Goal: Transaction & Acquisition: Subscribe to service/newsletter

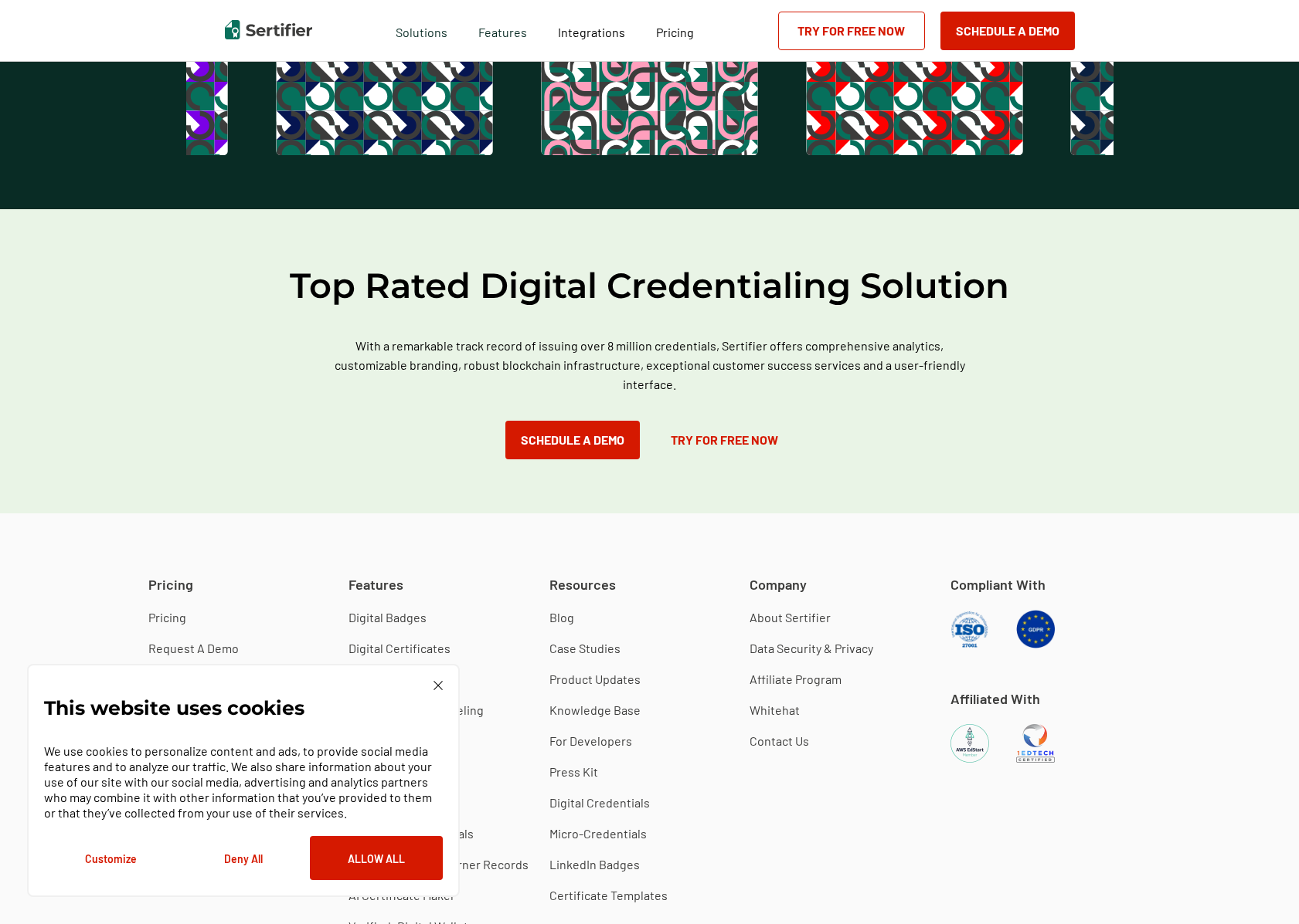
scroll to position [4138, 0]
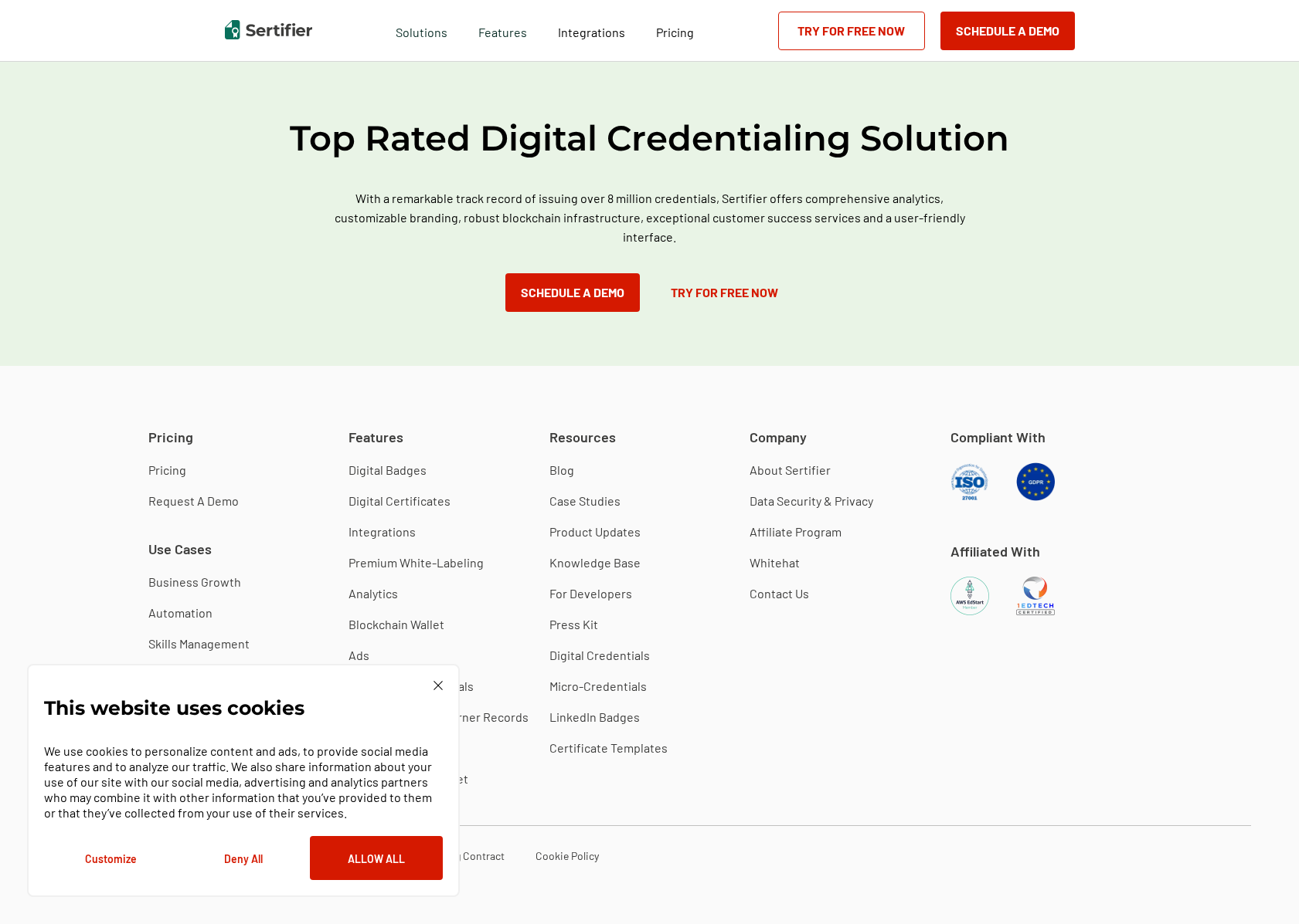
click at [244, 858] on button "Deny All" at bounding box center [243, 858] width 133 height 44
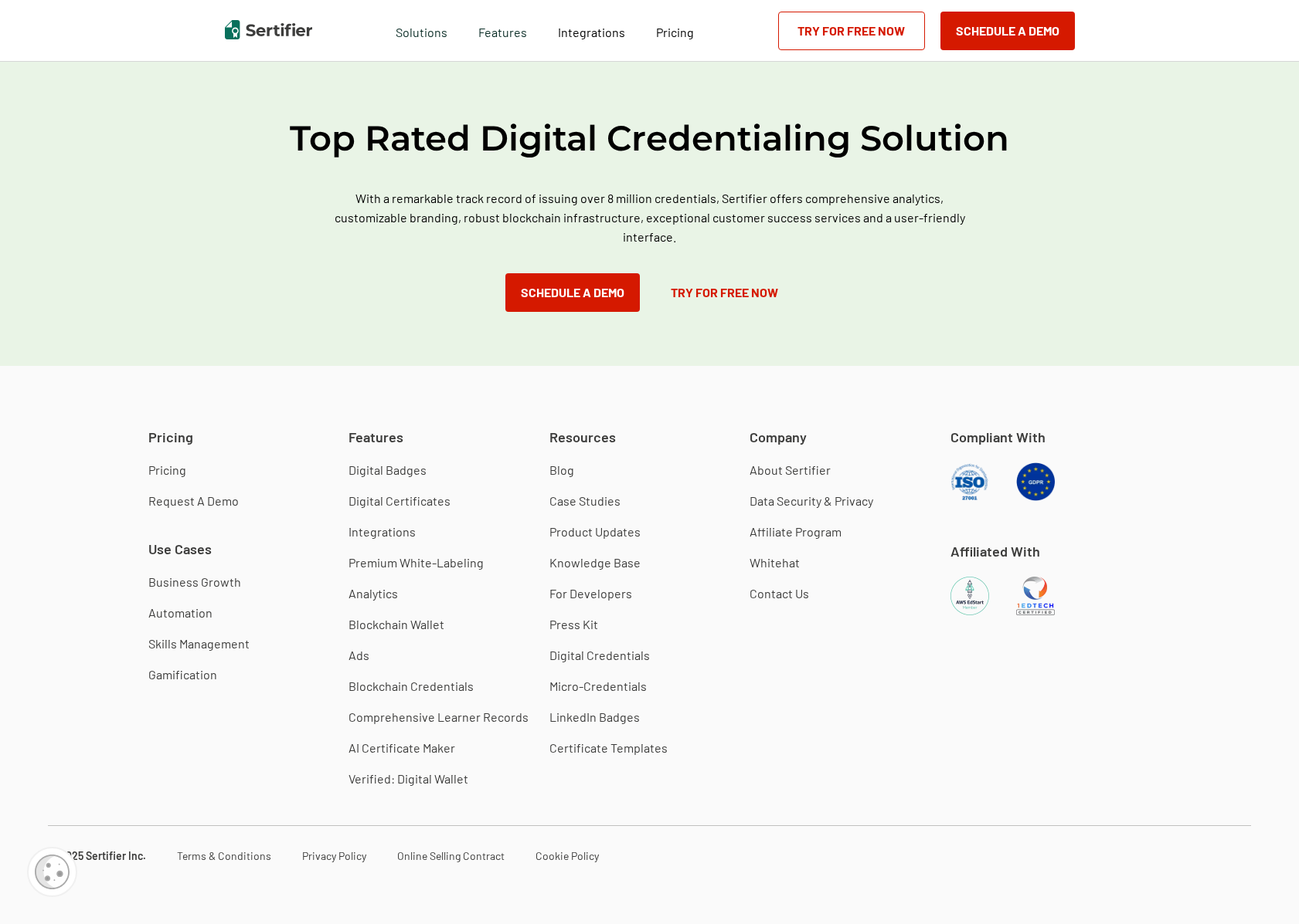
click at [165, 470] on link "Pricing" at bounding box center [167, 470] width 38 height 15
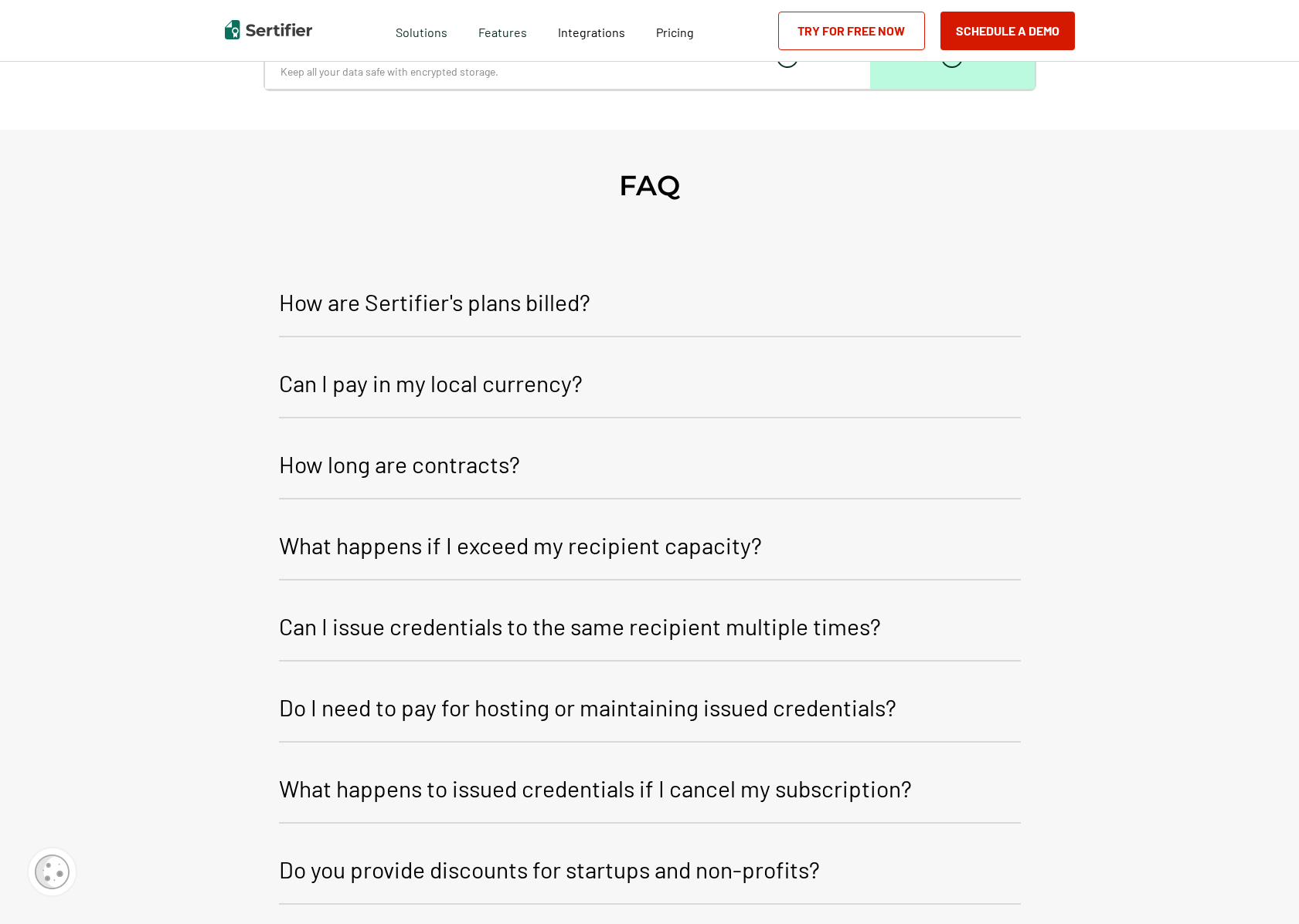
scroll to position [2265, 0]
click at [530, 295] on p "How are Sertifier's plans billed?" at bounding box center [434, 301] width 311 height 37
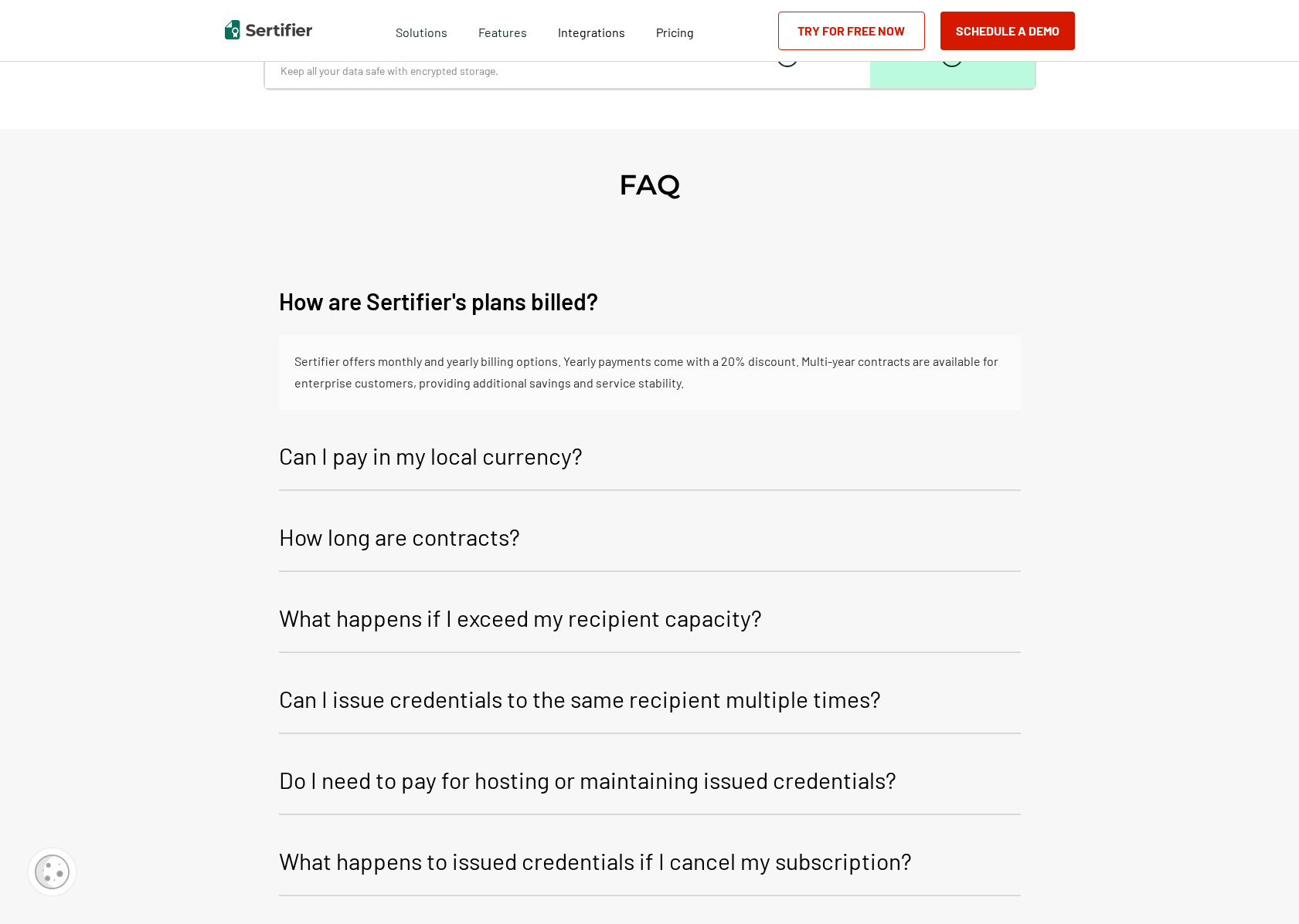
click at [793, 364] on div "Sertifier offers monthly and yearly billing options. Yearly payments come with …" at bounding box center [650, 373] width 711 height 44
click at [700, 379] on div "Sertifier offers monthly and yearly billing options. Yearly payments come with …" at bounding box center [650, 373] width 711 height 44
click at [414, 463] on p "Can I pay in my local currency?" at bounding box center [430, 455] width 304 height 37
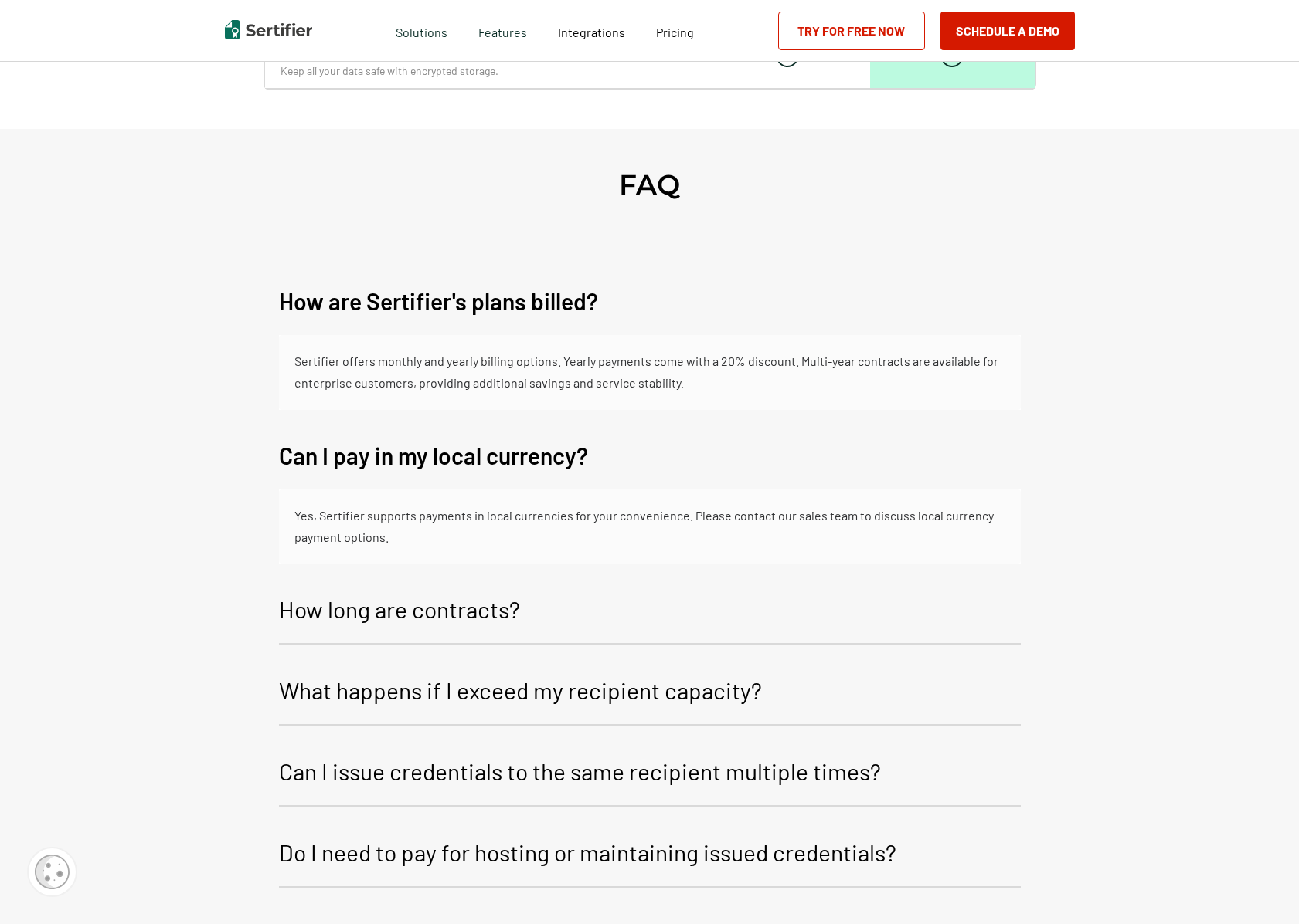
click at [370, 616] on p "How long are contracts?" at bounding box center [399, 609] width 241 height 37
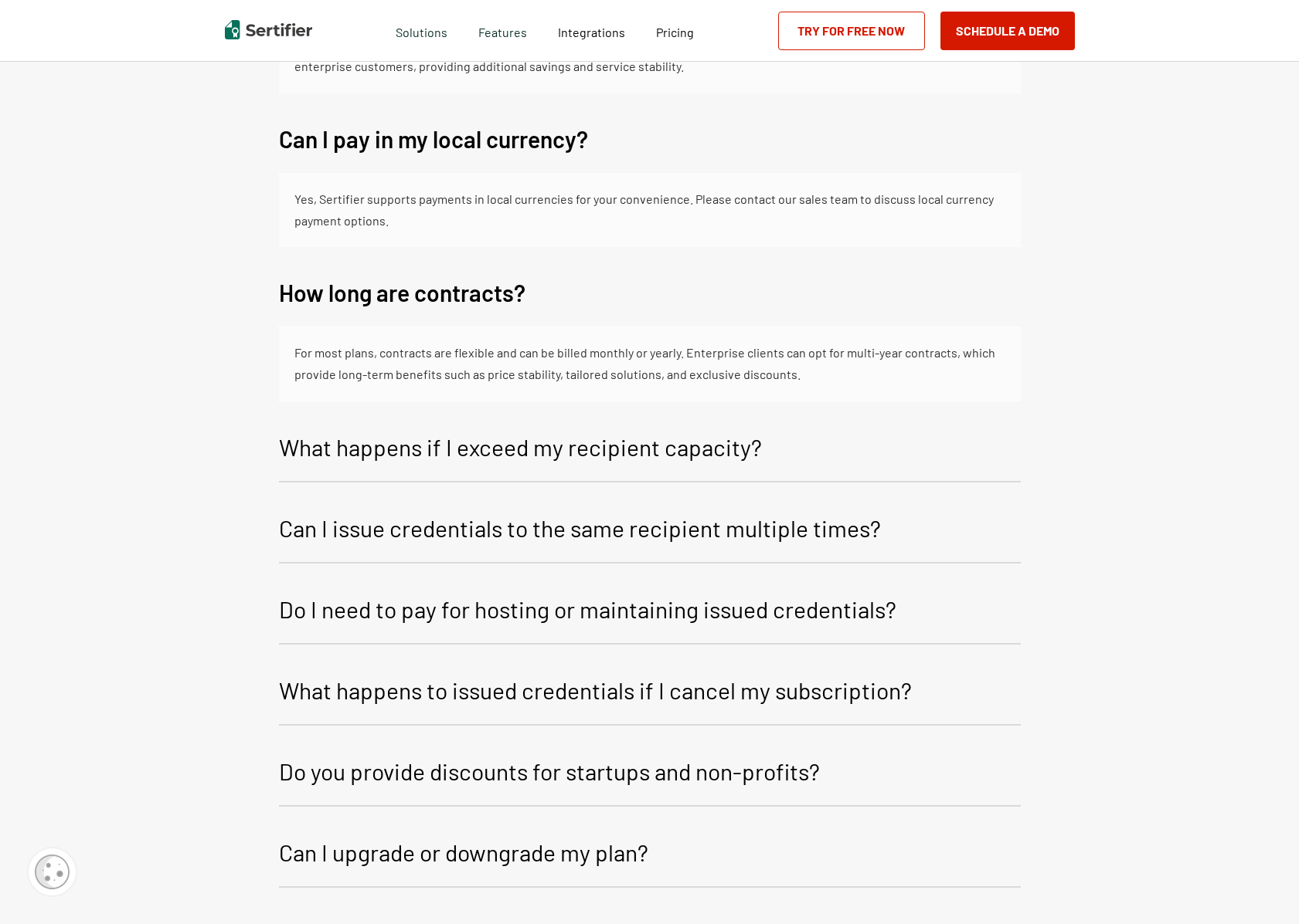
scroll to position [2626, 0]
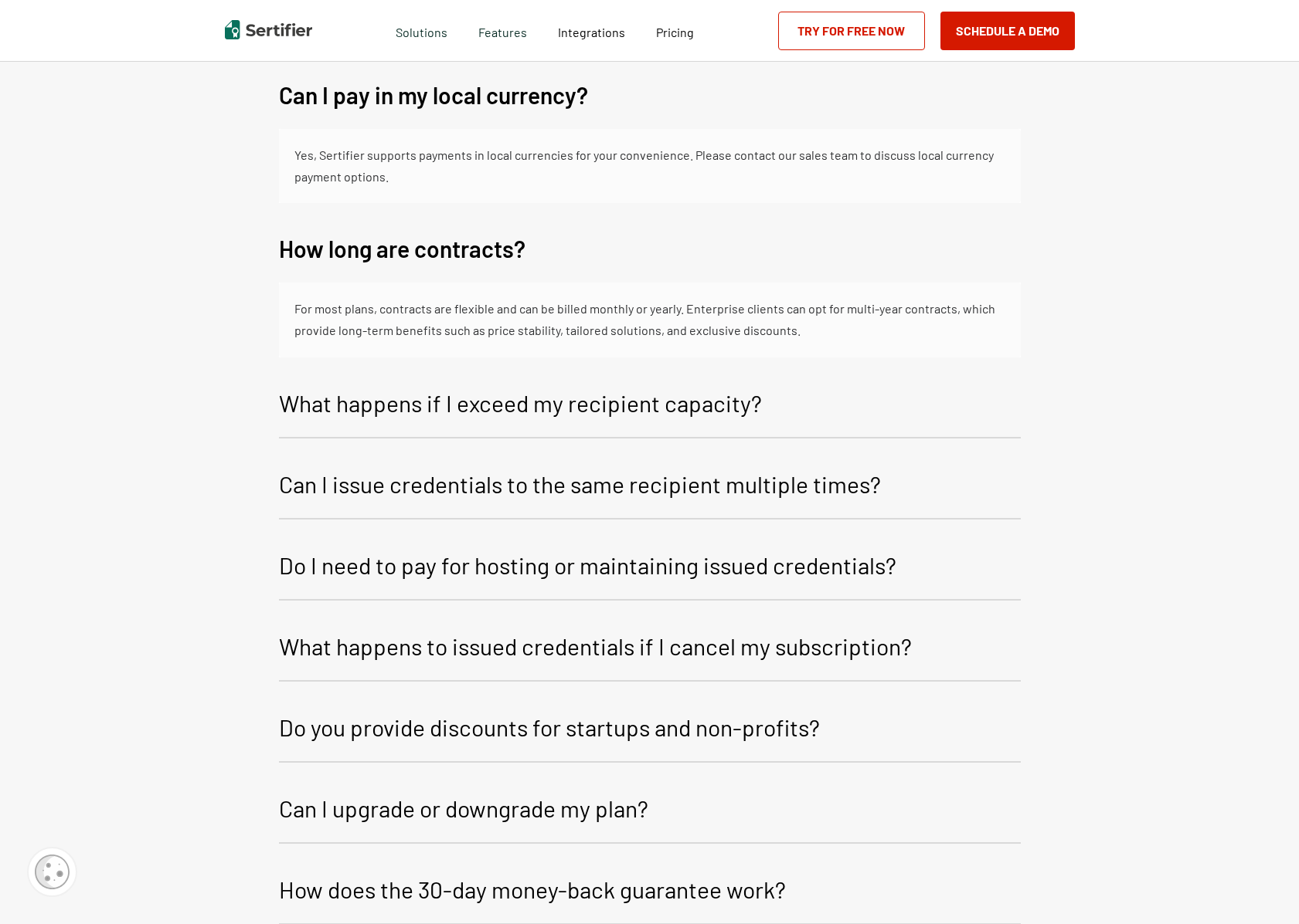
click at [607, 411] on p "What happens if I exceed my recipient capacity?" at bounding box center [520, 403] width 483 height 37
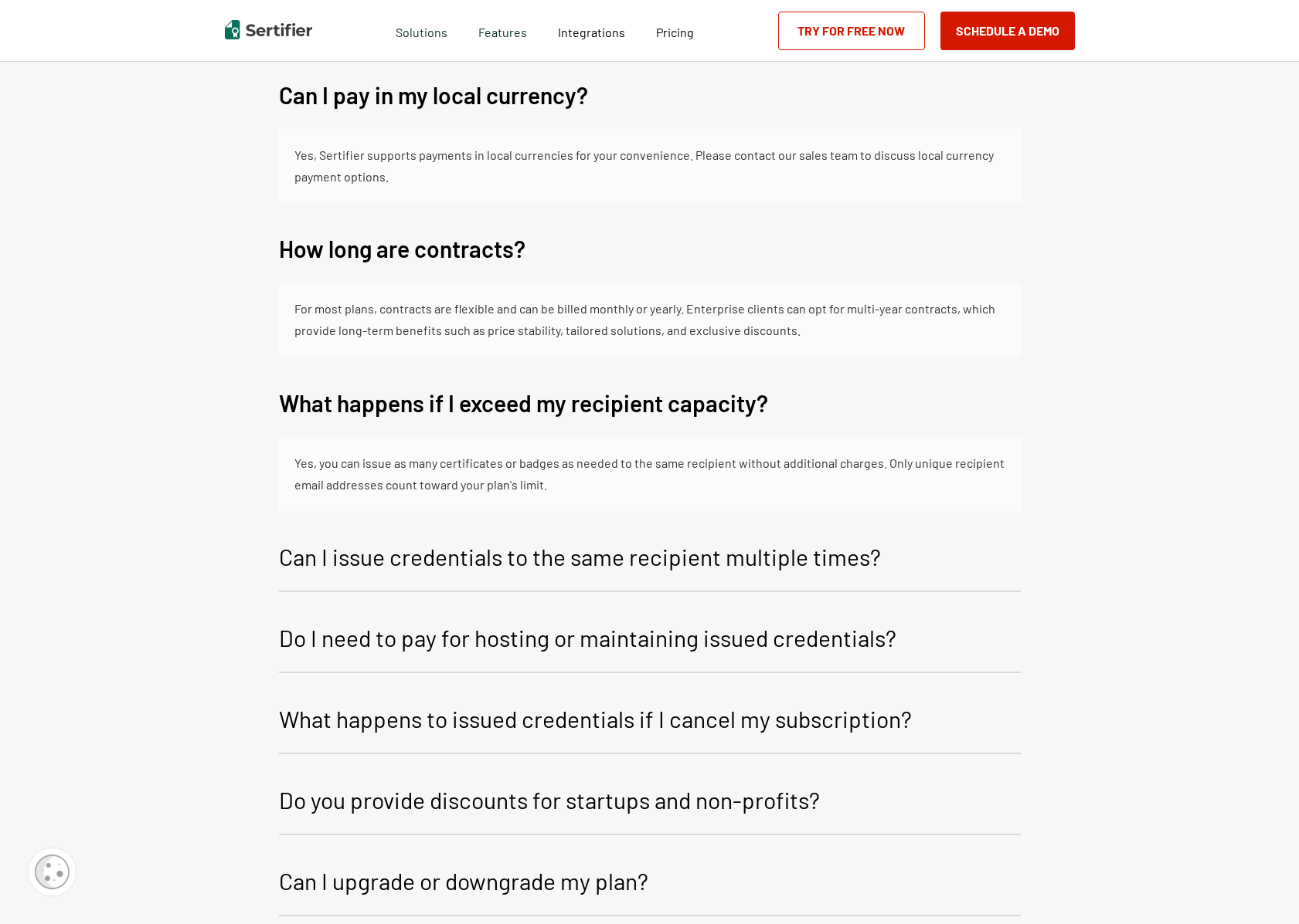
click at [476, 560] on p "Can I issue credentials to the same recipient multiple times?" at bounding box center [579, 557] width 602 height 37
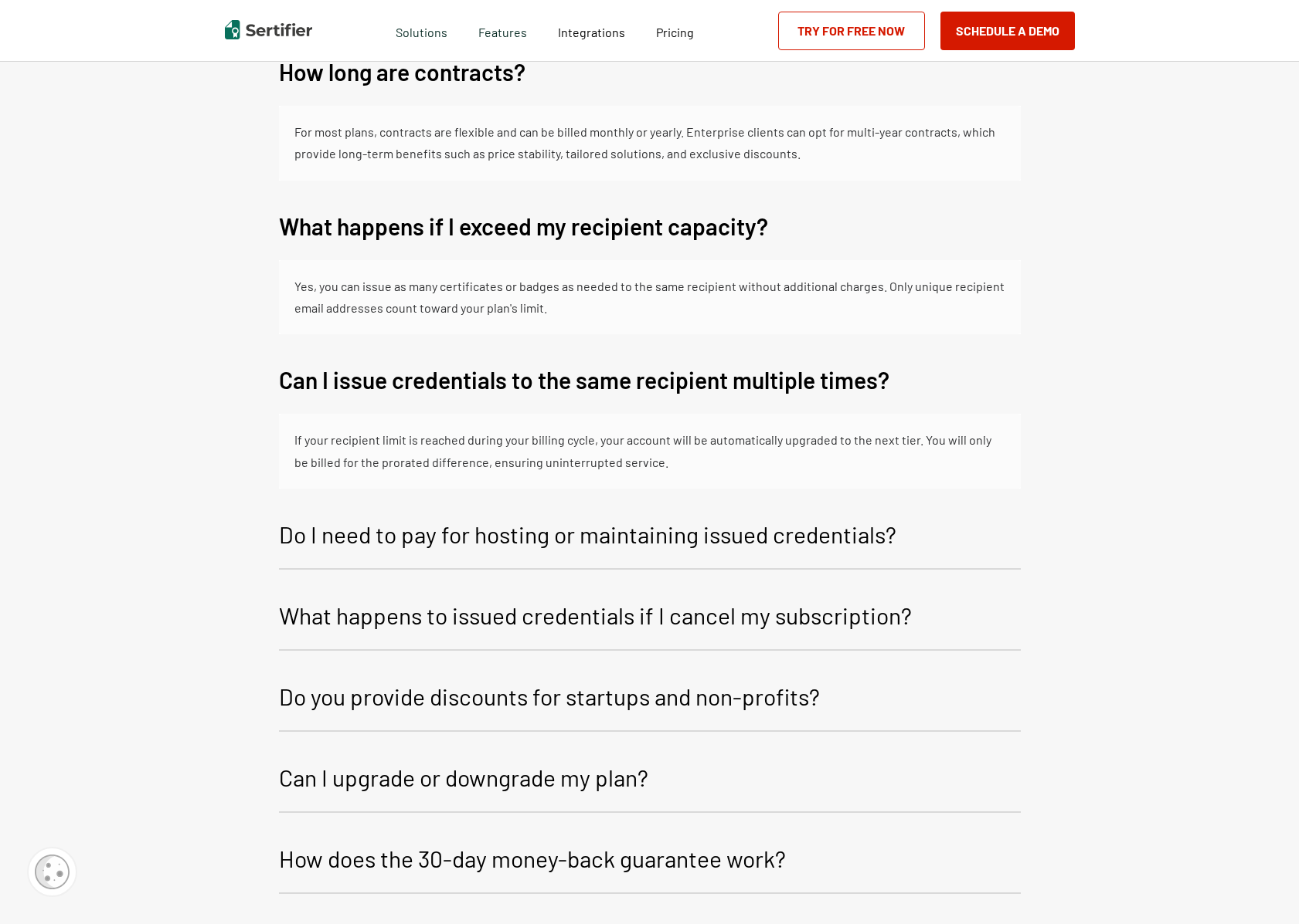
scroll to position [2987, 0]
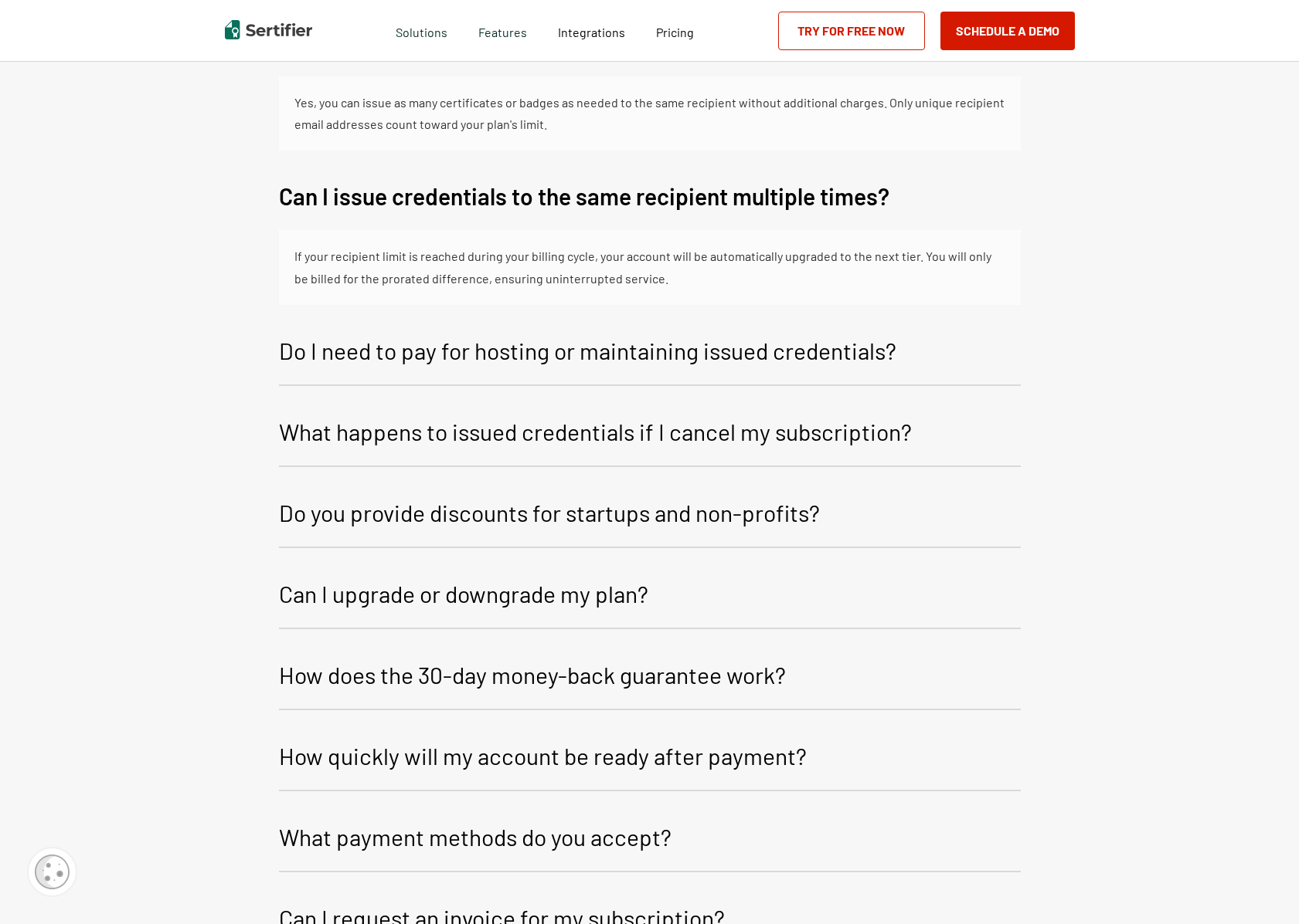
click at [478, 355] on p "Do I need to pay for hosting or maintaining issued credentials?" at bounding box center [587, 351] width 617 height 37
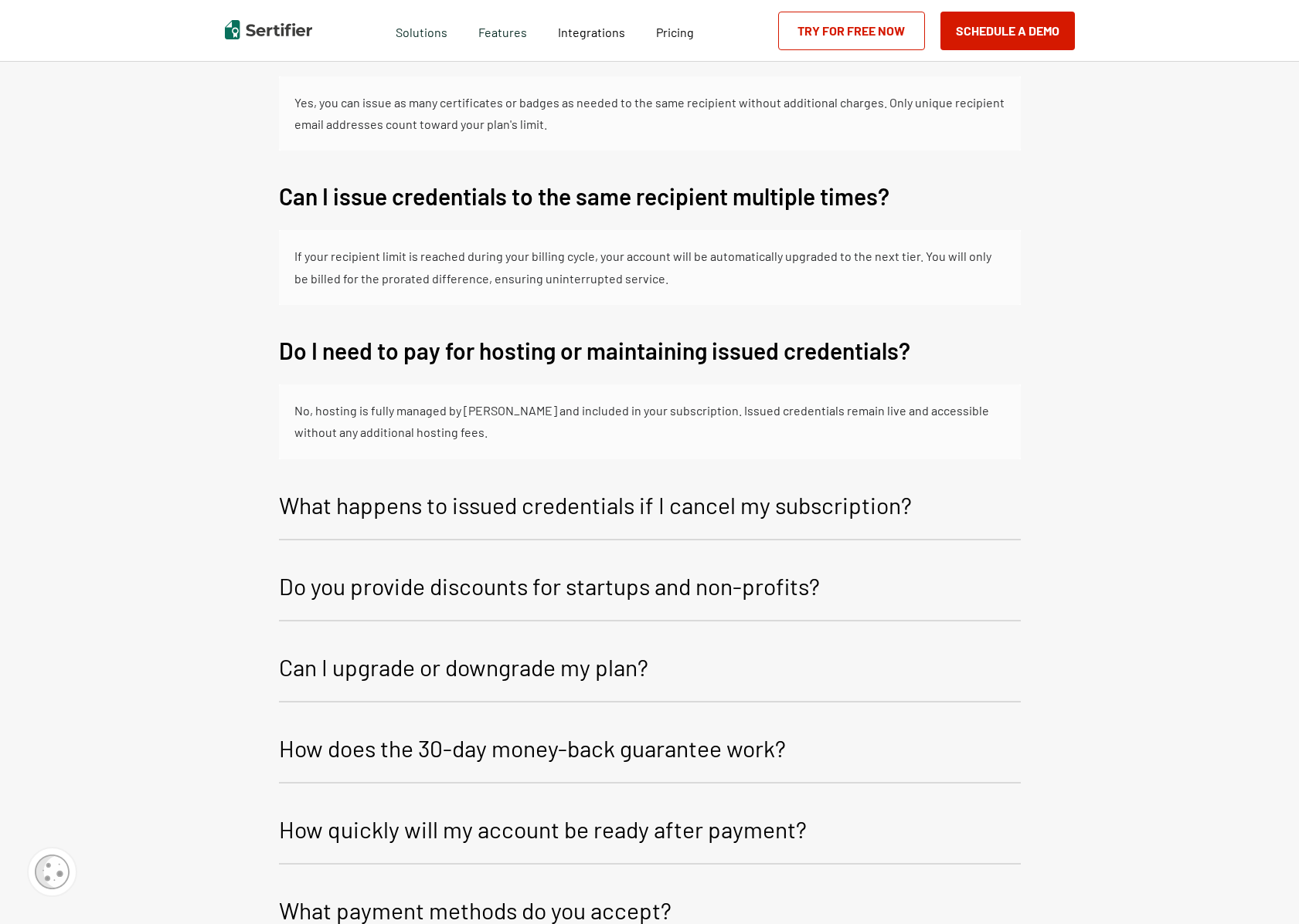
click at [388, 506] on p "What happens to issued credentials if I cancel my subscription?" at bounding box center [595, 505] width 633 height 37
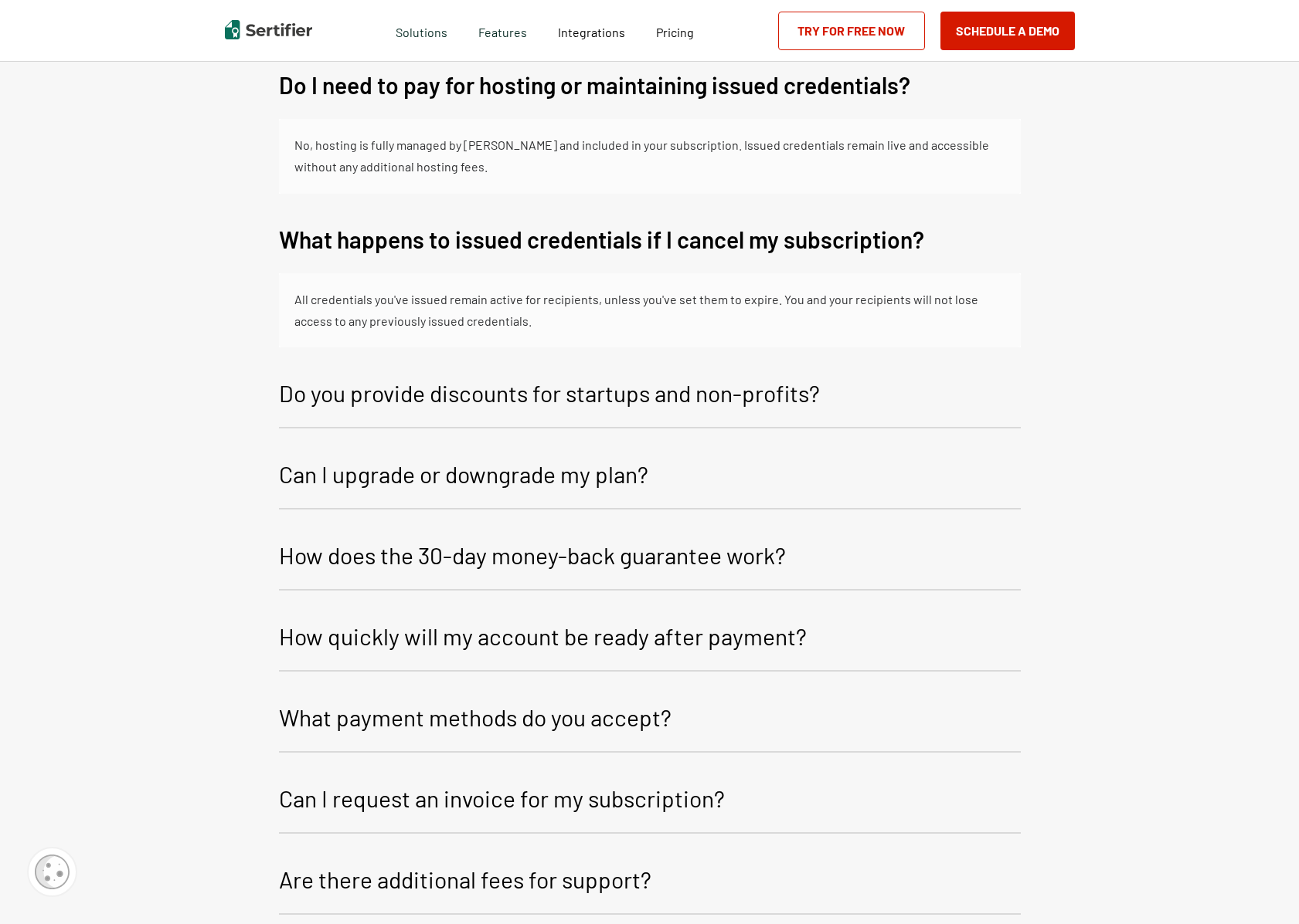
scroll to position [3295, 0]
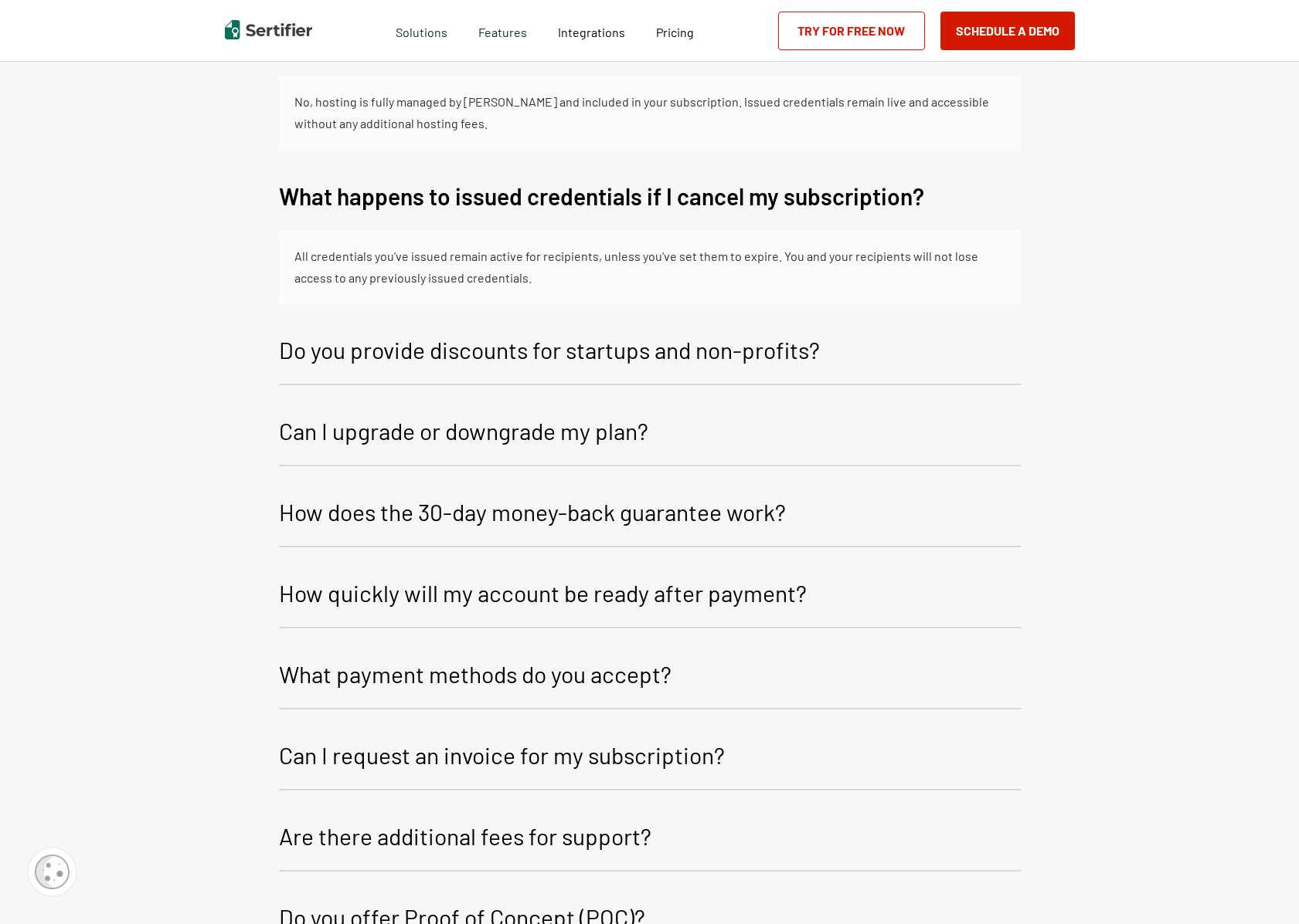
click at [771, 255] on div "All credentials you've issued remain active for recipients, unless you've set t…" at bounding box center [650, 268] width 711 height 44
click at [501, 352] on p "Do you provide discounts for startups and non-profits?" at bounding box center [549, 350] width 540 height 37
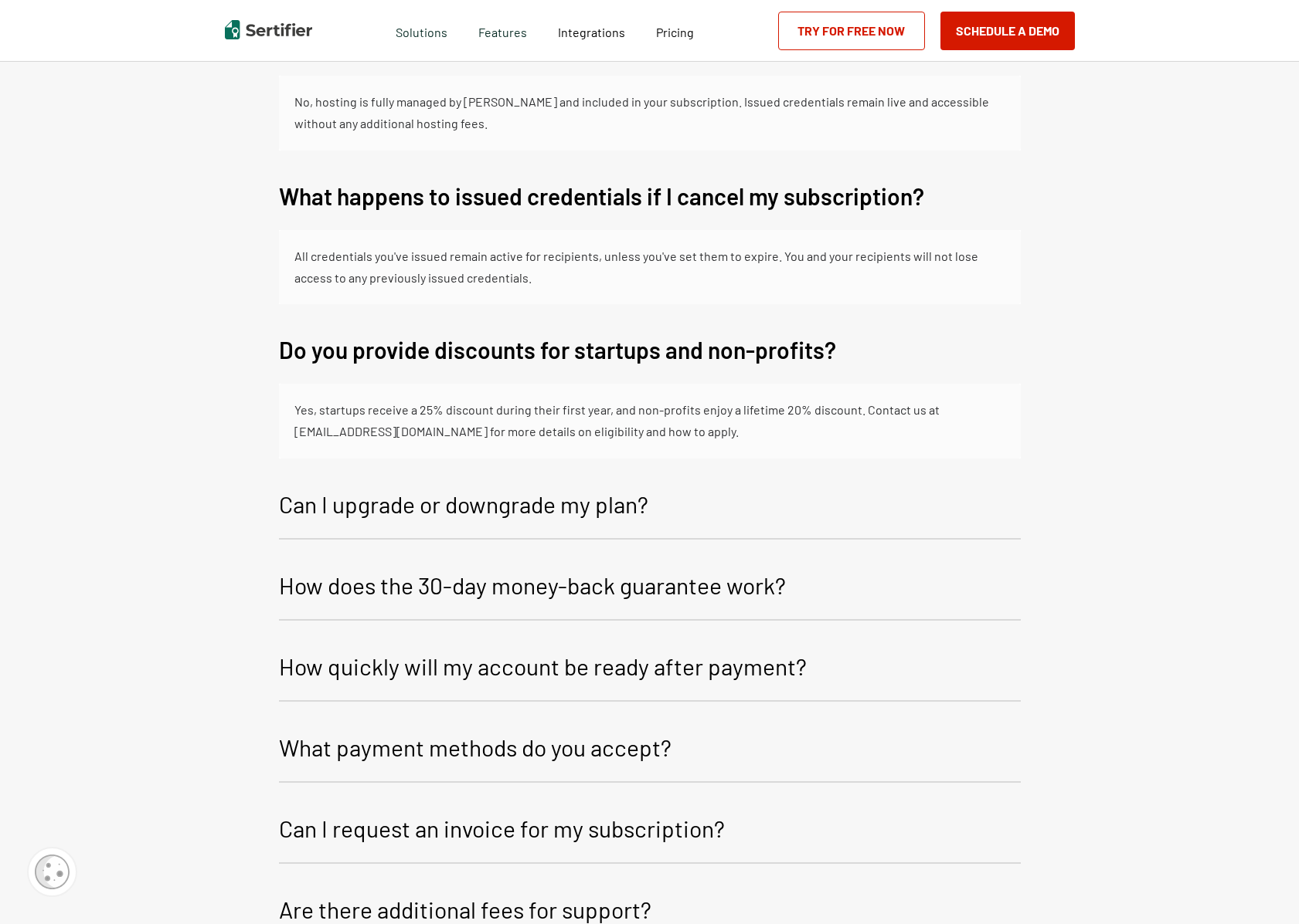
click at [438, 501] on p "Can I upgrade or downgrade my plan?" at bounding box center [463, 504] width 370 height 37
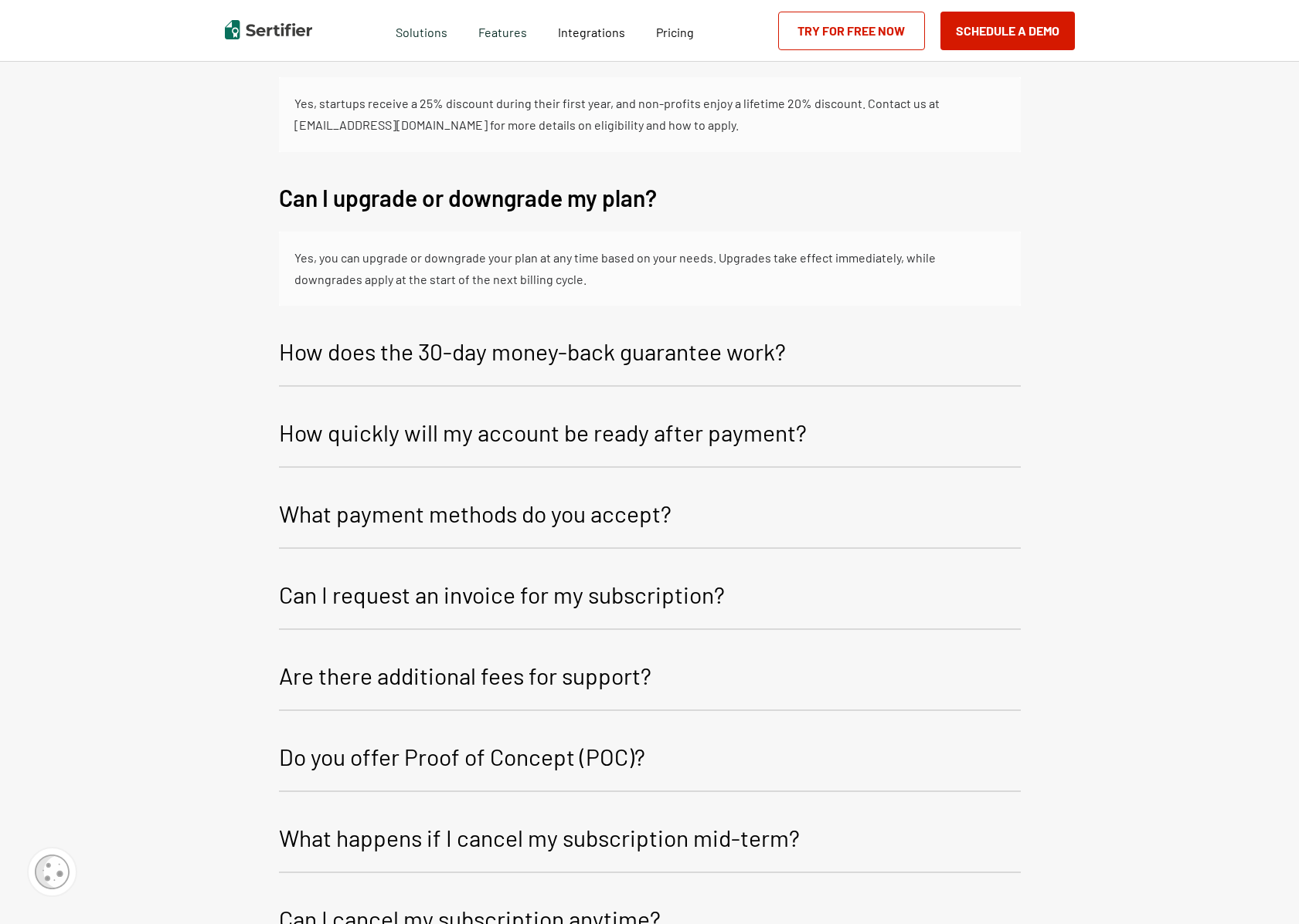
scroll to position [3604, 0]
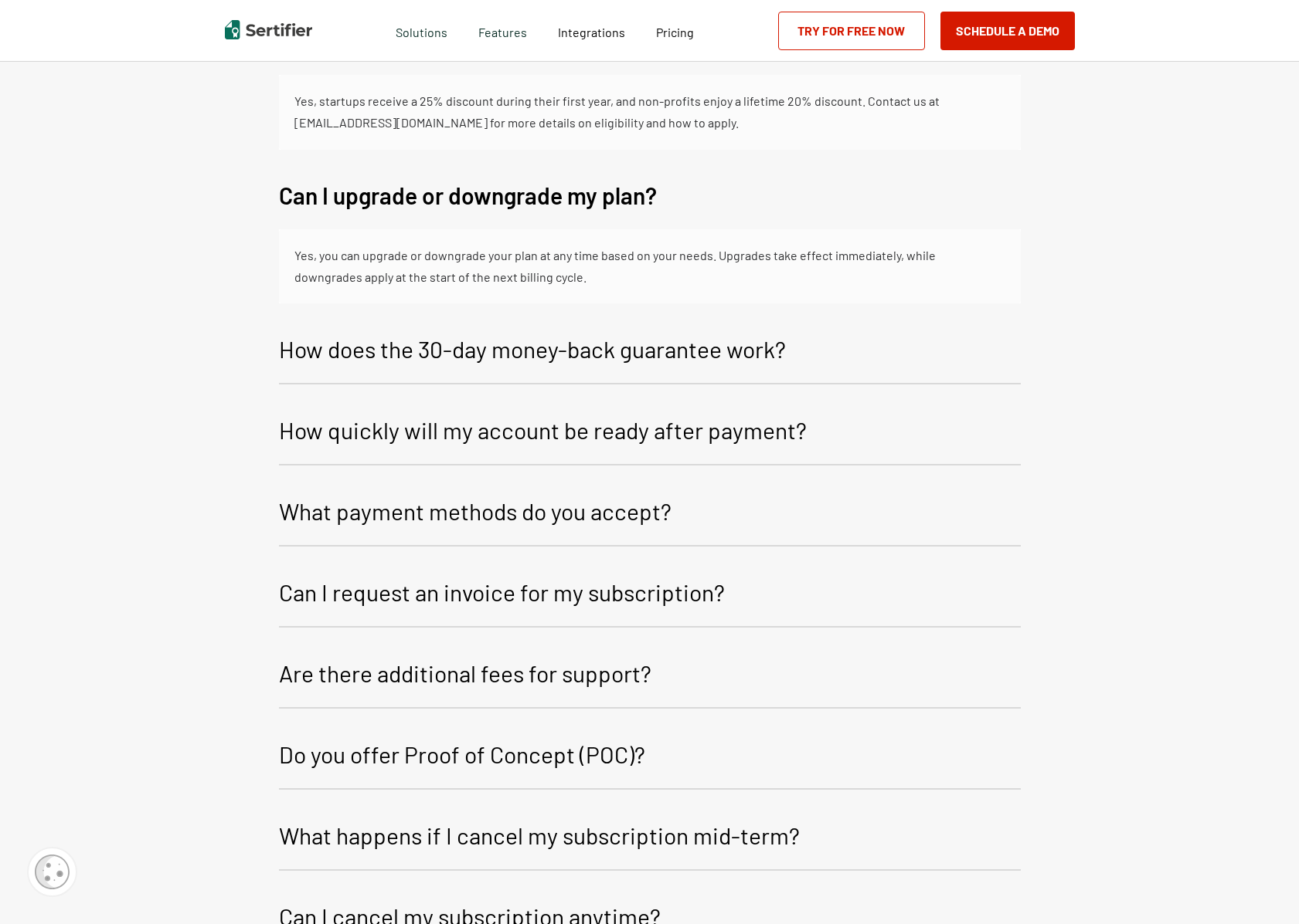
click at [570, 357] on p "How does the 30-day money-back guarantee work?" at bounding box center [532, 349] width 507 height 37
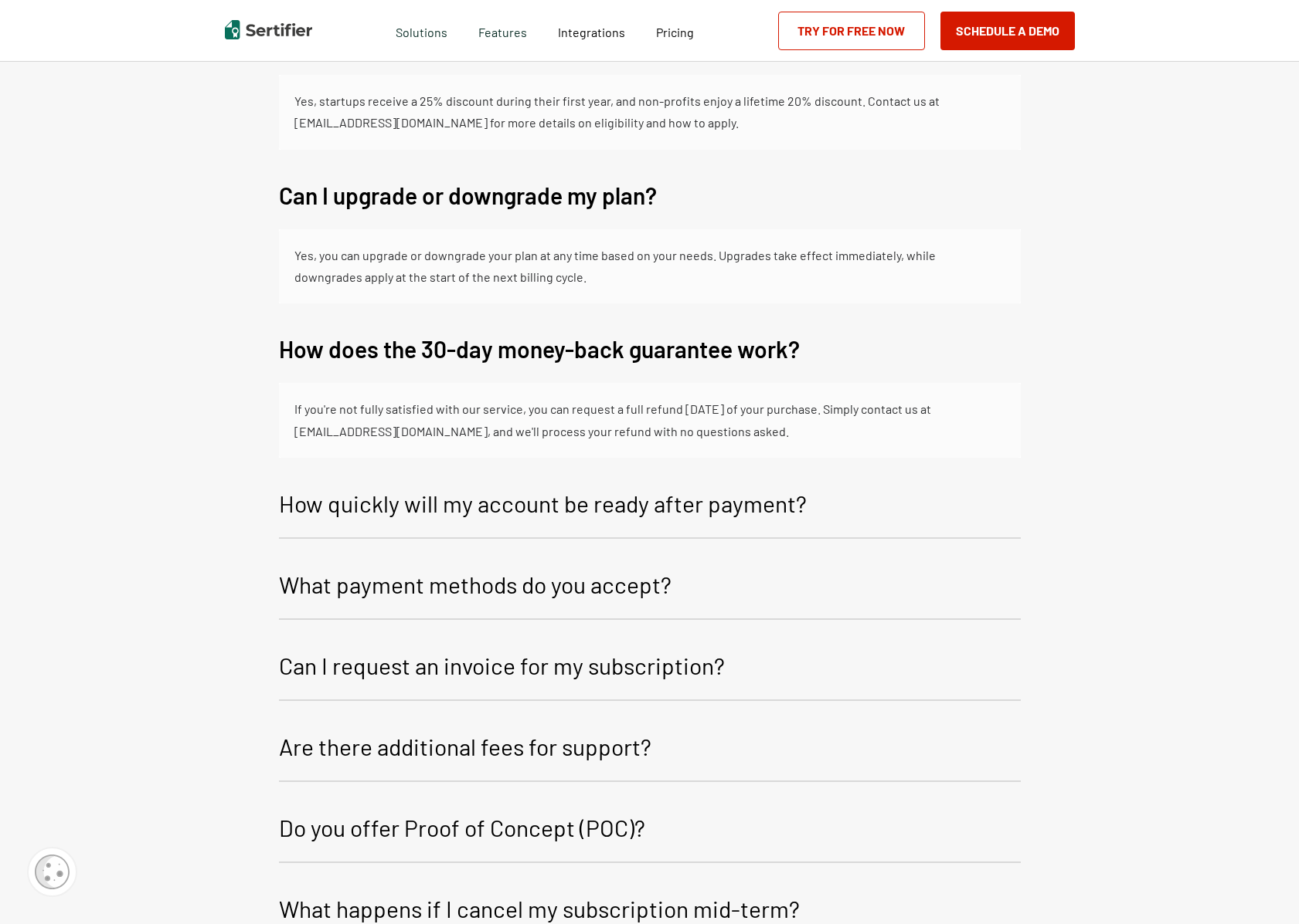
click at [482, 511] on p "How quickly will my account be ready after payment?" at bounding box center [542, 503] width 528 height 37
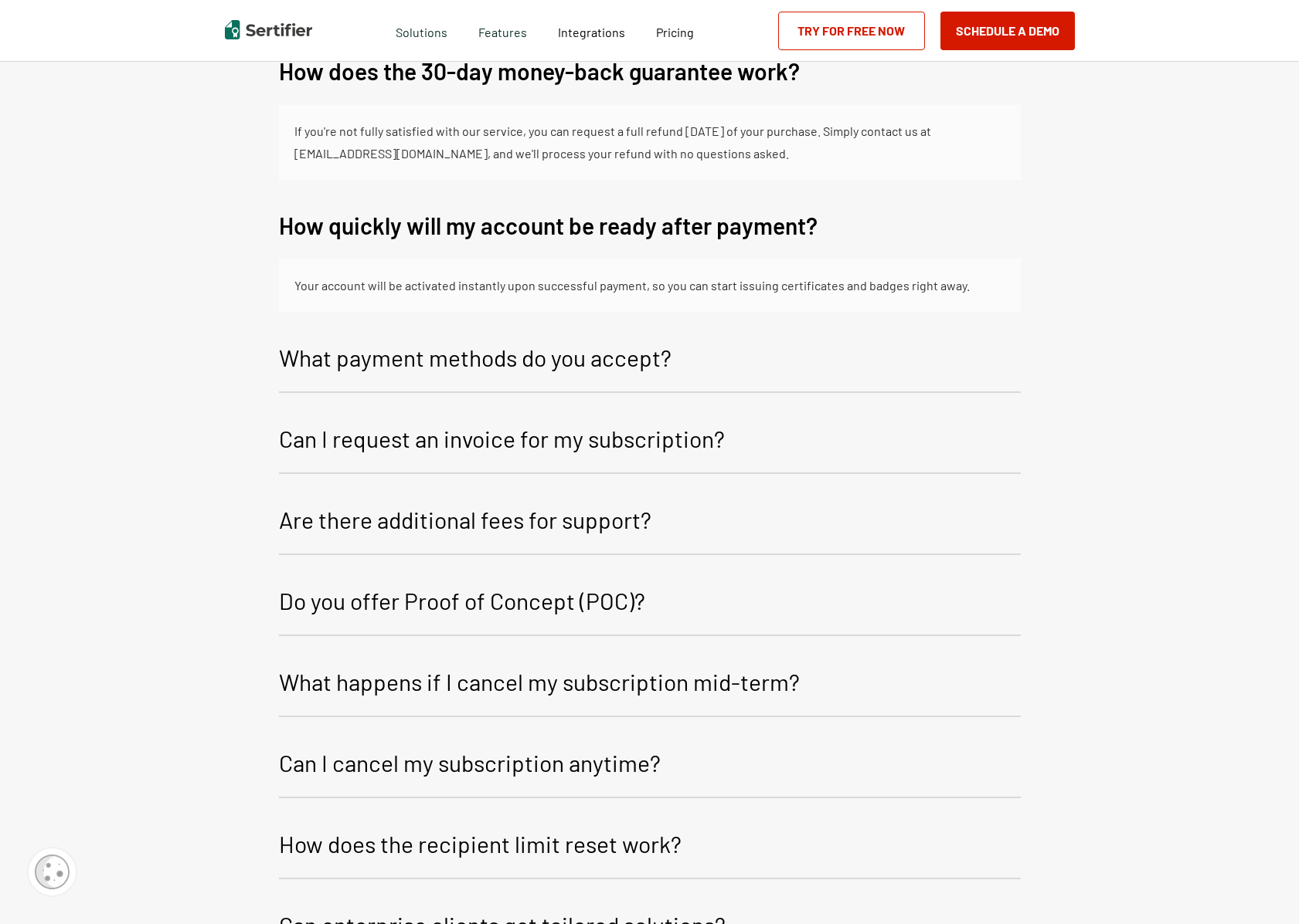
scroll to position [3913, 0]
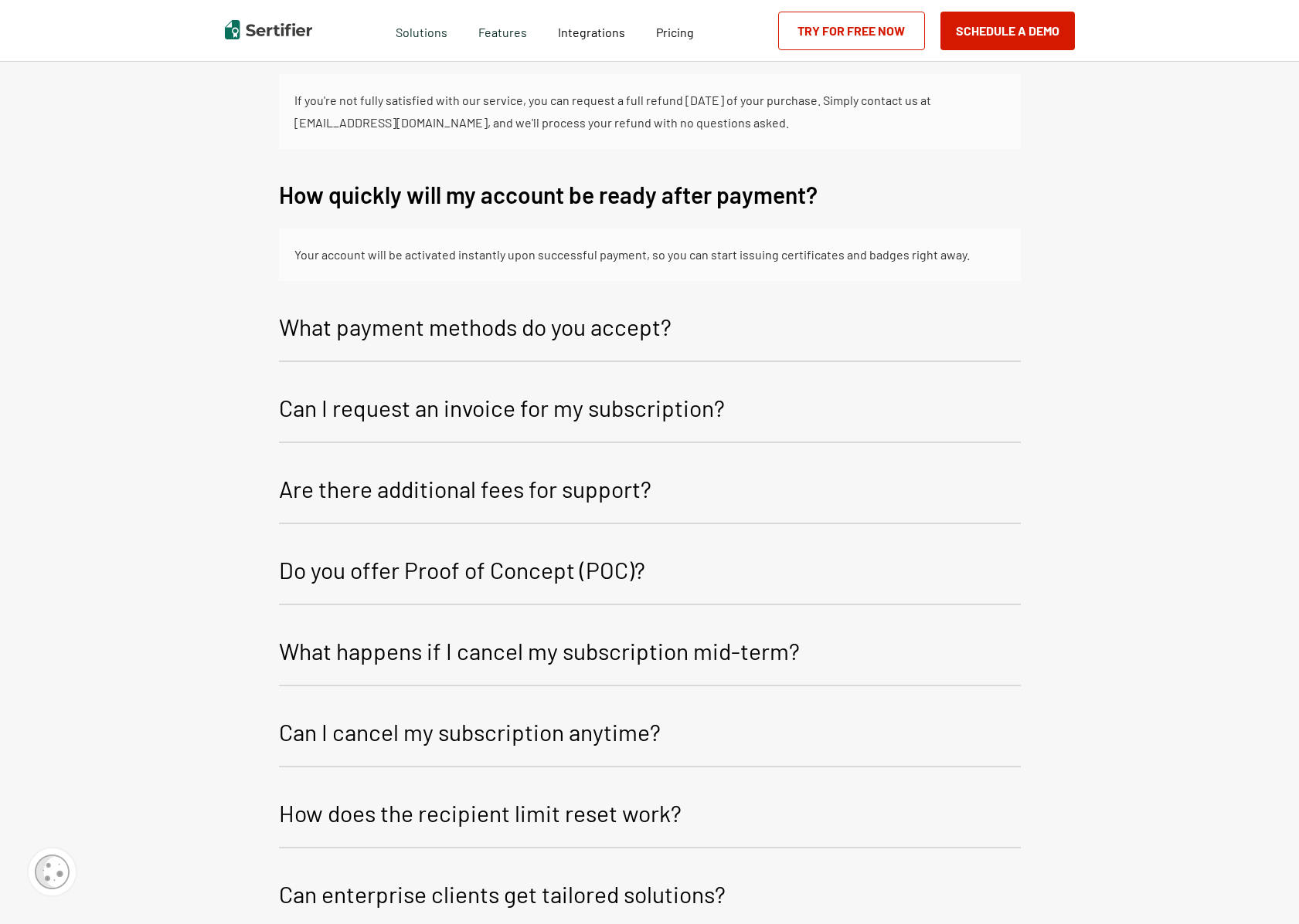
click at [568, 326] on p "What payment methods do you accept?" at bounding box center [475, 327] width 392 height 37
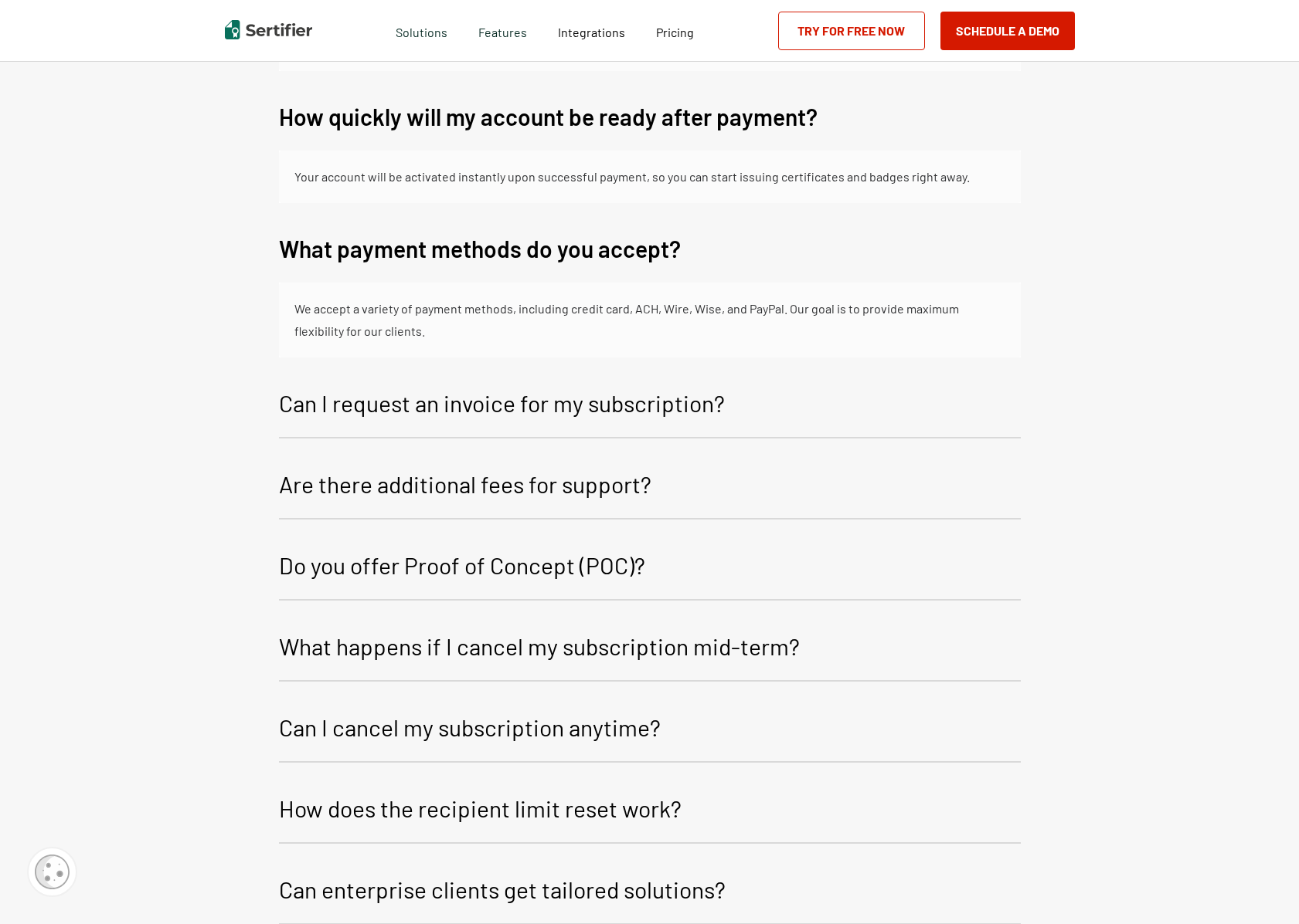
scroll to position [4067, 0]
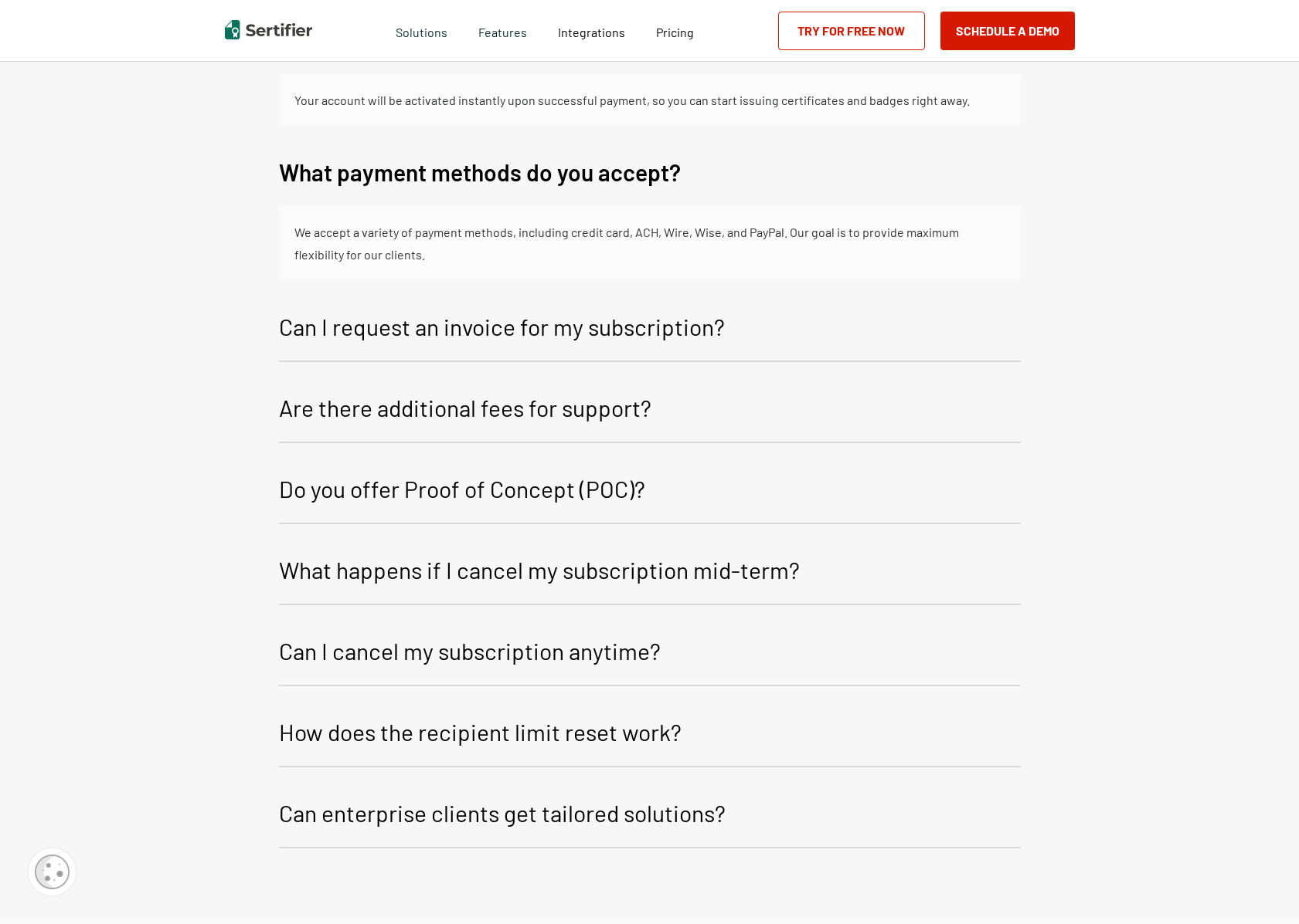
click at [564, 328] on p "Can I request an invoice for my subscription?" at bounding box center [502, 327] width 446 height 37
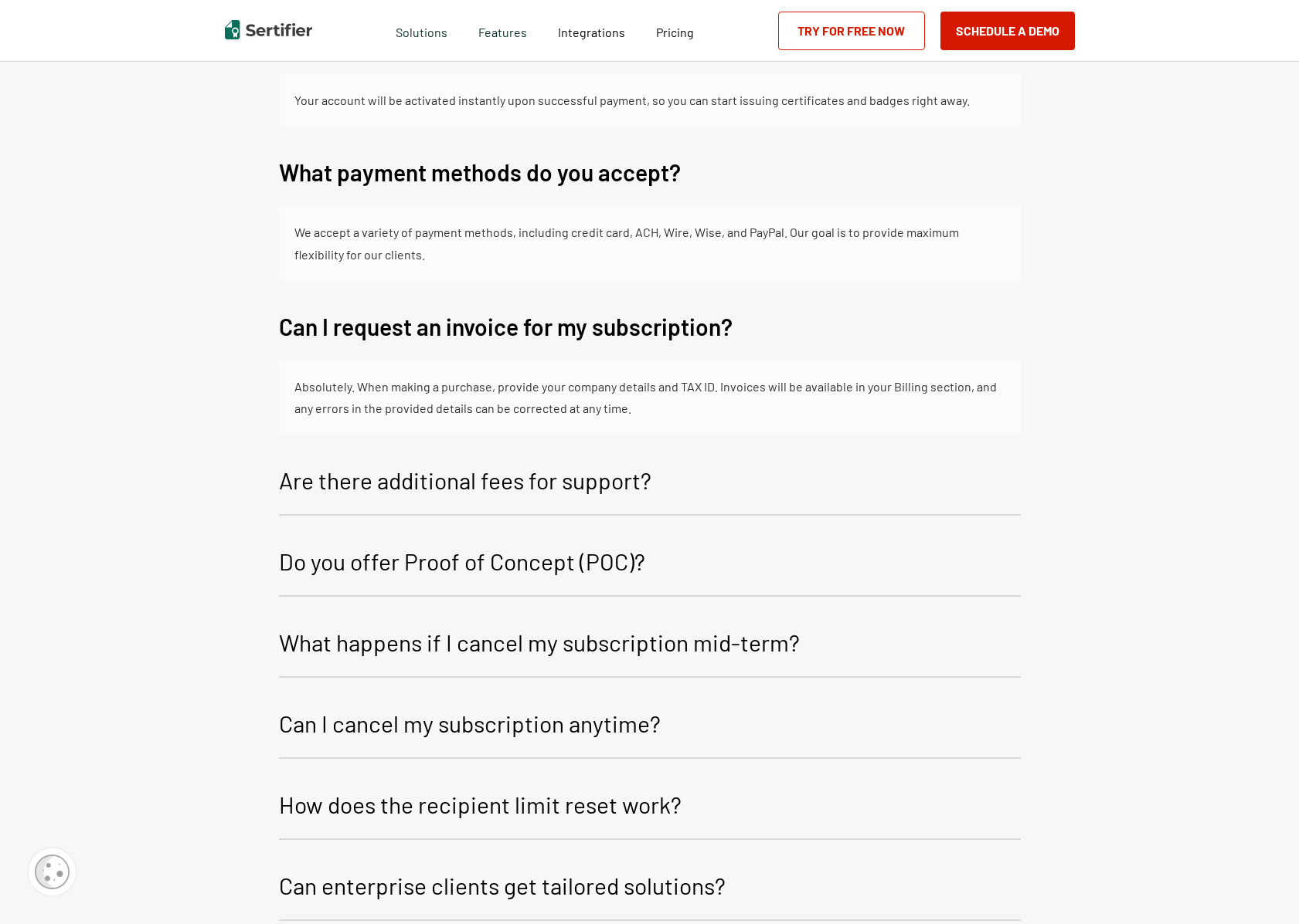
click at [511, 475] on p "Are there additional fees for support?" at bounding box center [465, 481] width 372 height 37
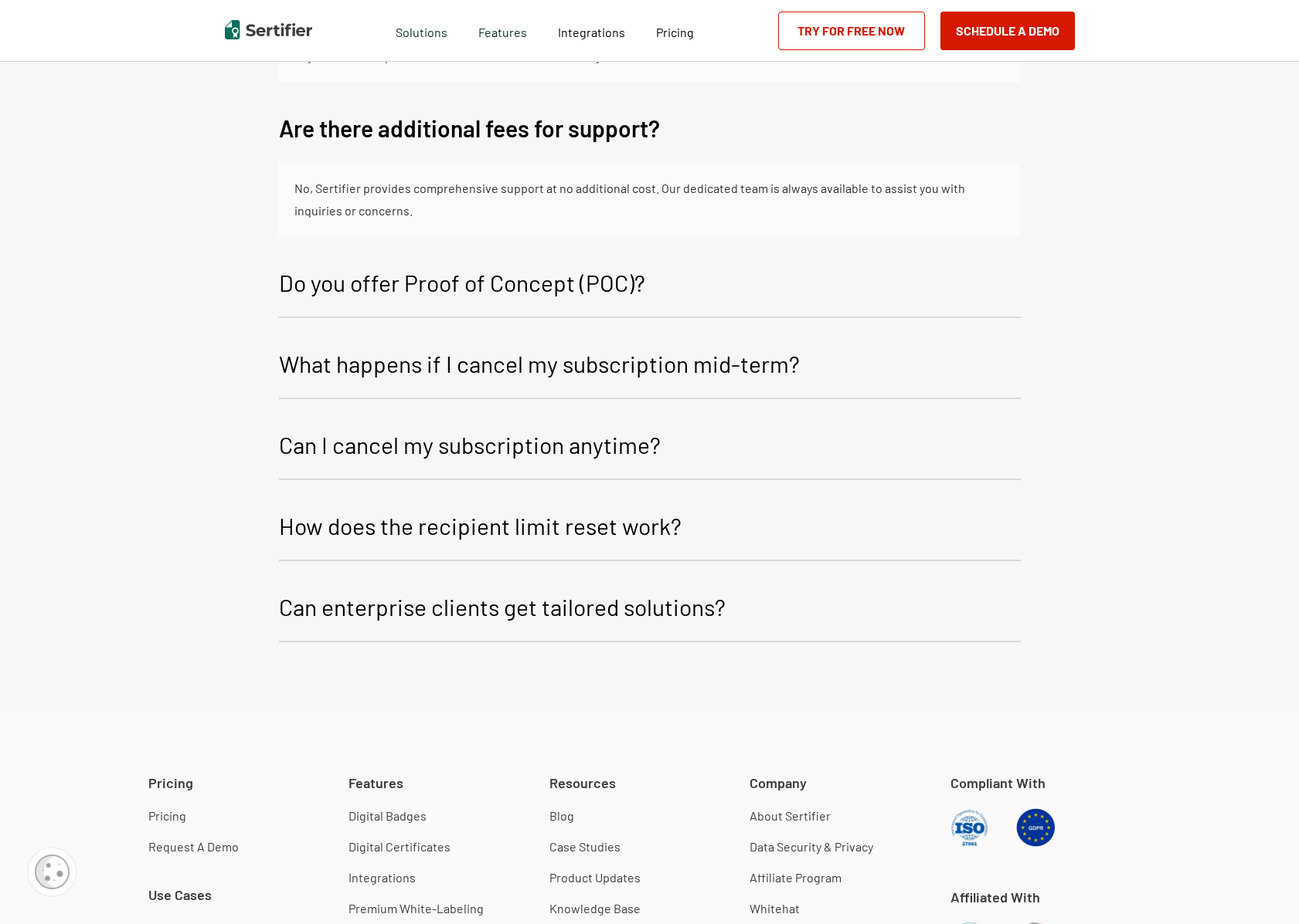
scroll to position [4427, 0]
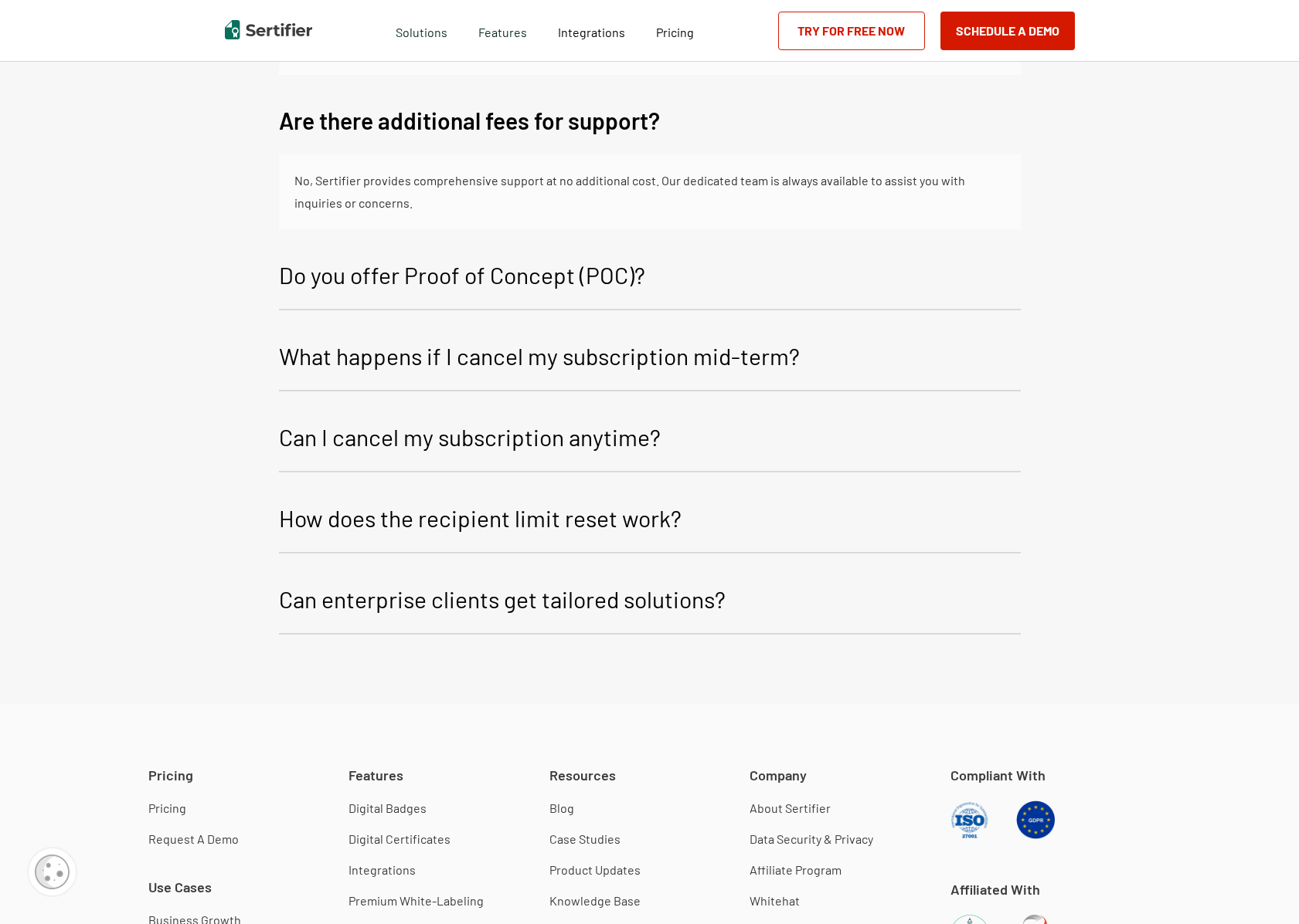
click at [418, 286] on p "Do you offer Proof of Concept (POC)?" at bounding box center [461, 275] width 366 height 37
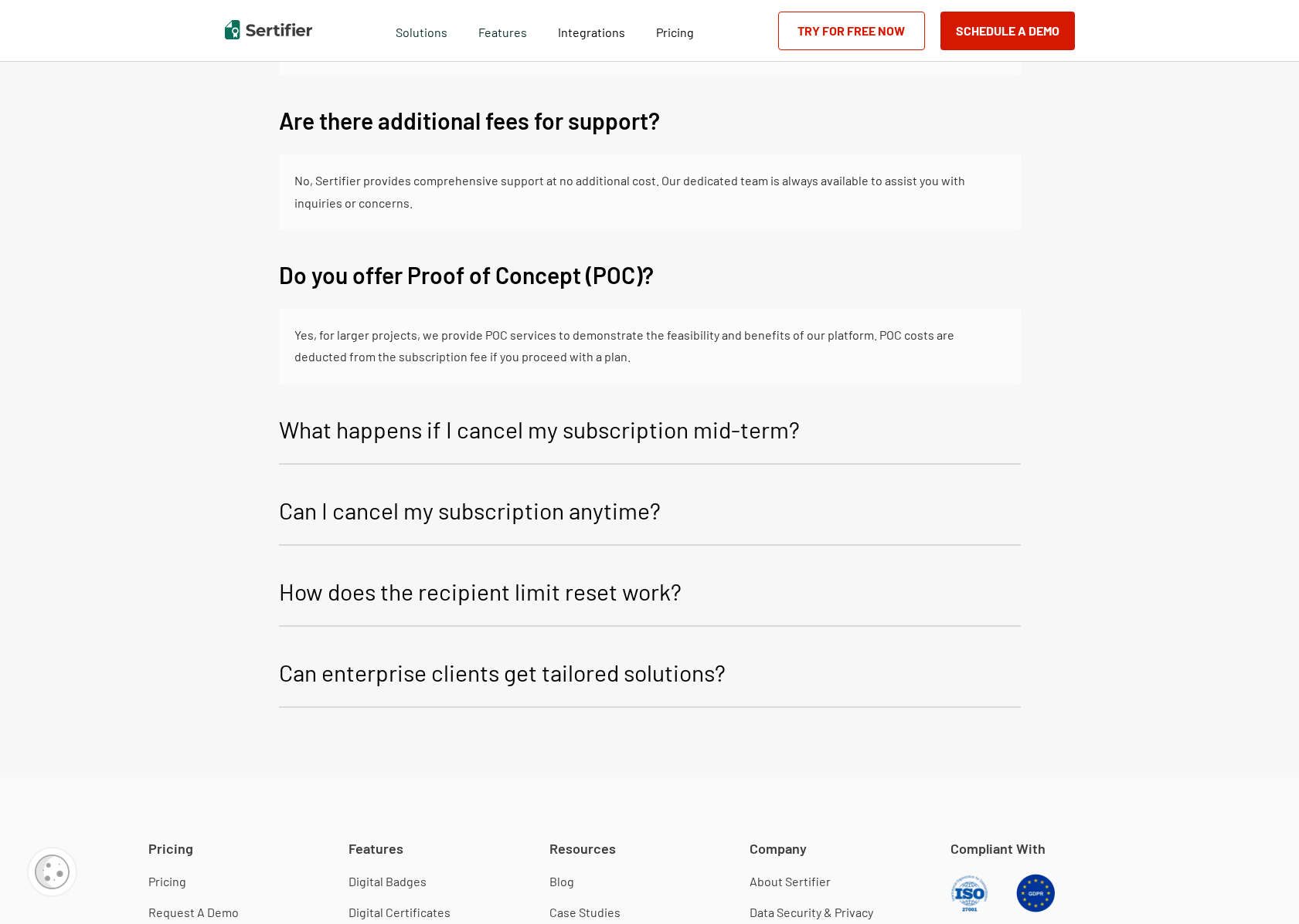
click at [551, 434] on p "What happens if I cancel my subscription mid-term?" at bounding box center [539, 429] width 521 height 37
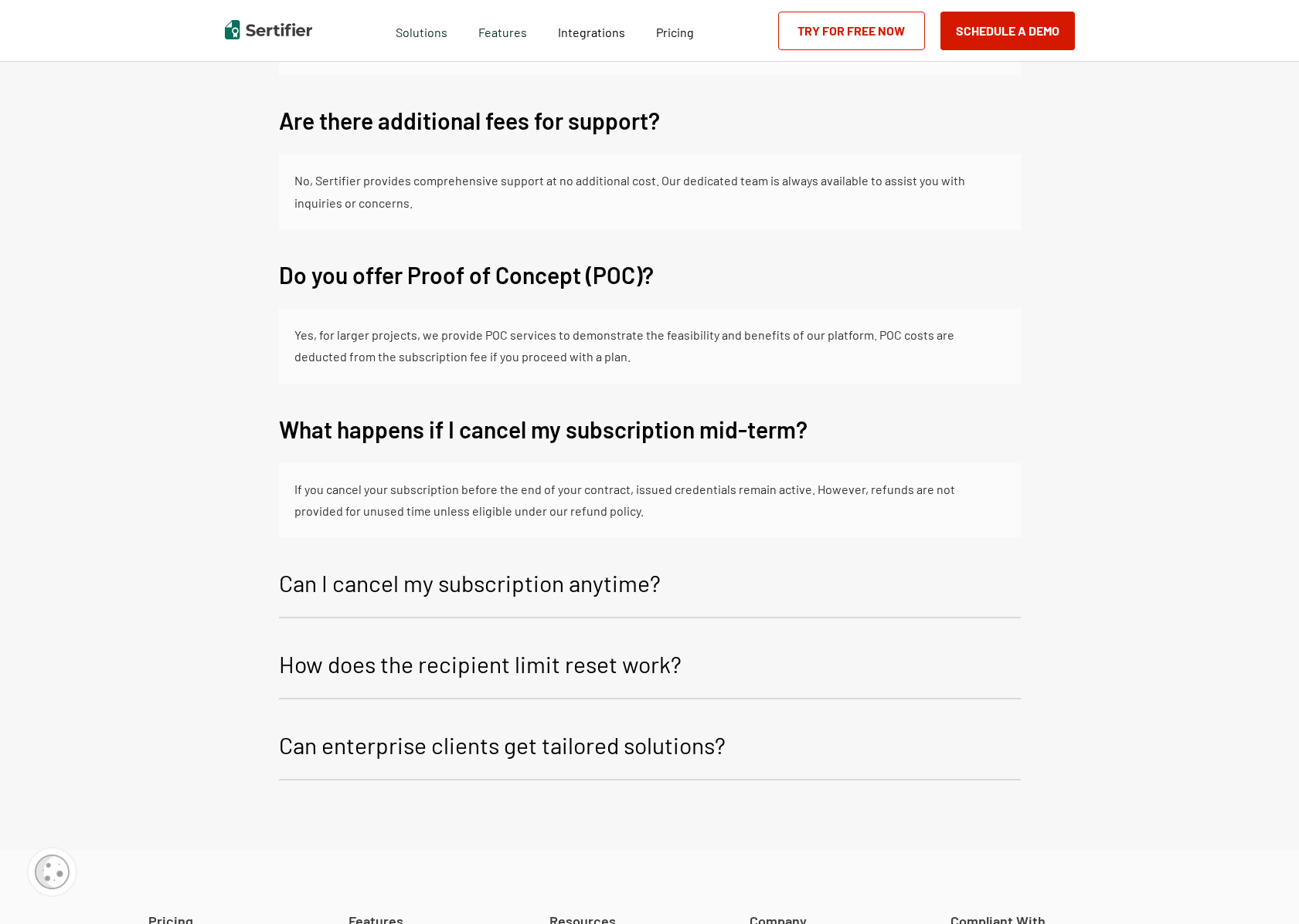
click at [389, 589] on p "Can I cancel my subscription anytime?" at bounding box center [469, 583] width 381 height 37
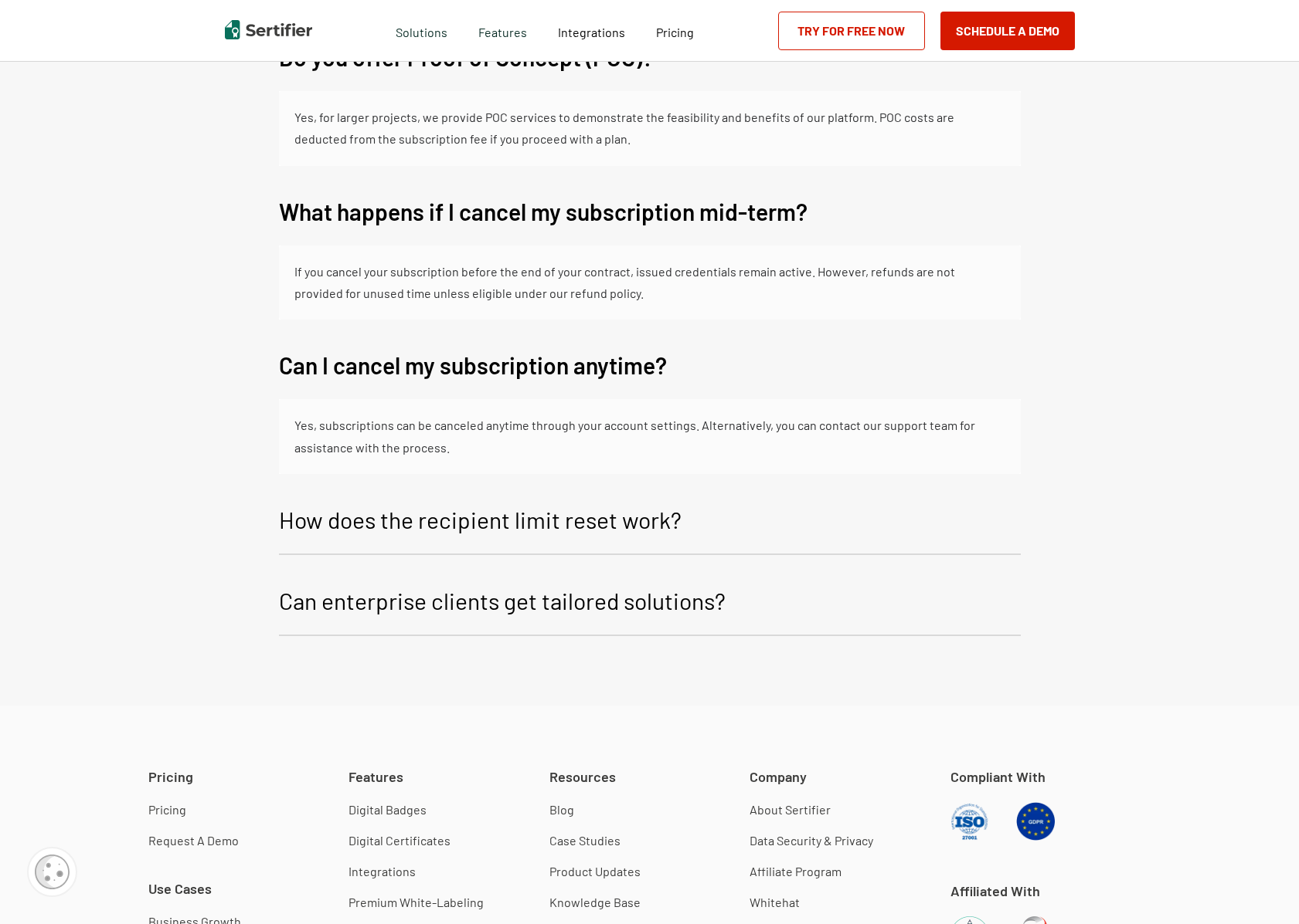
scroll to position [4788, 0]
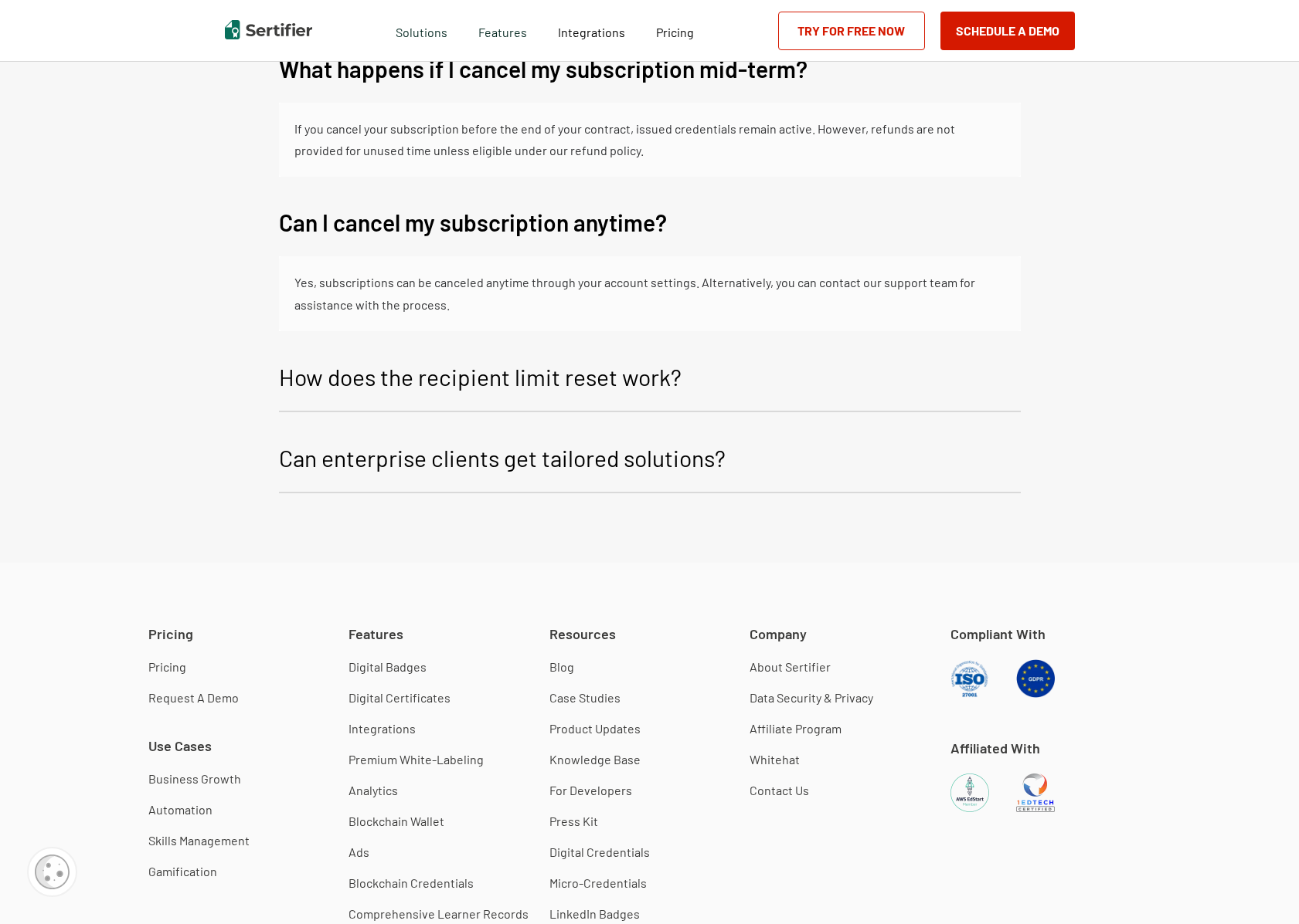
click at [386, 381] on p "How does the recipient limit reset work?" at bounding box center [480, 377] width 402 height 37
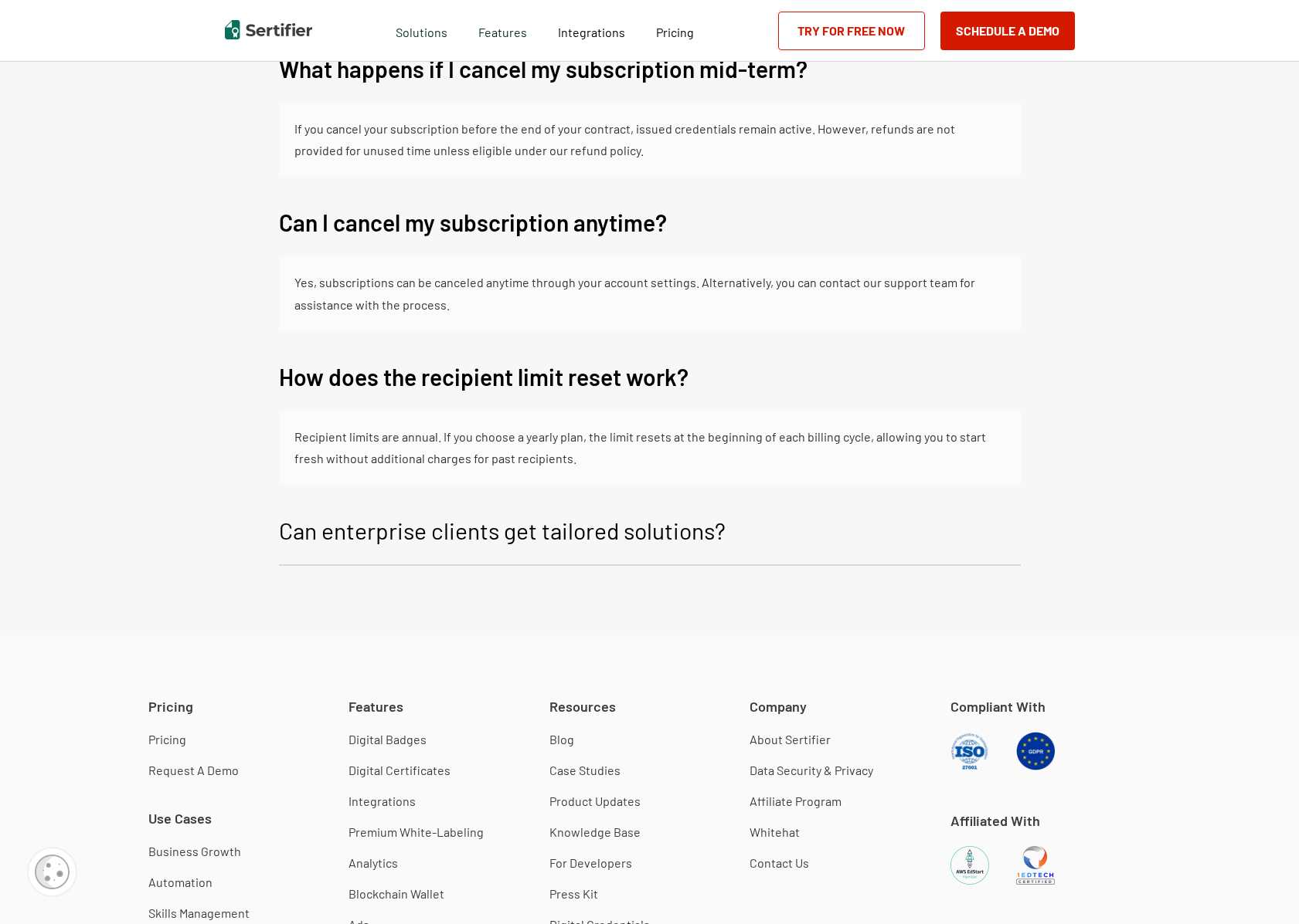
click at [523, 539] on p "Can enterprise clients get tailored solutions?" at bounding box center [502, 530] width 446 height 37
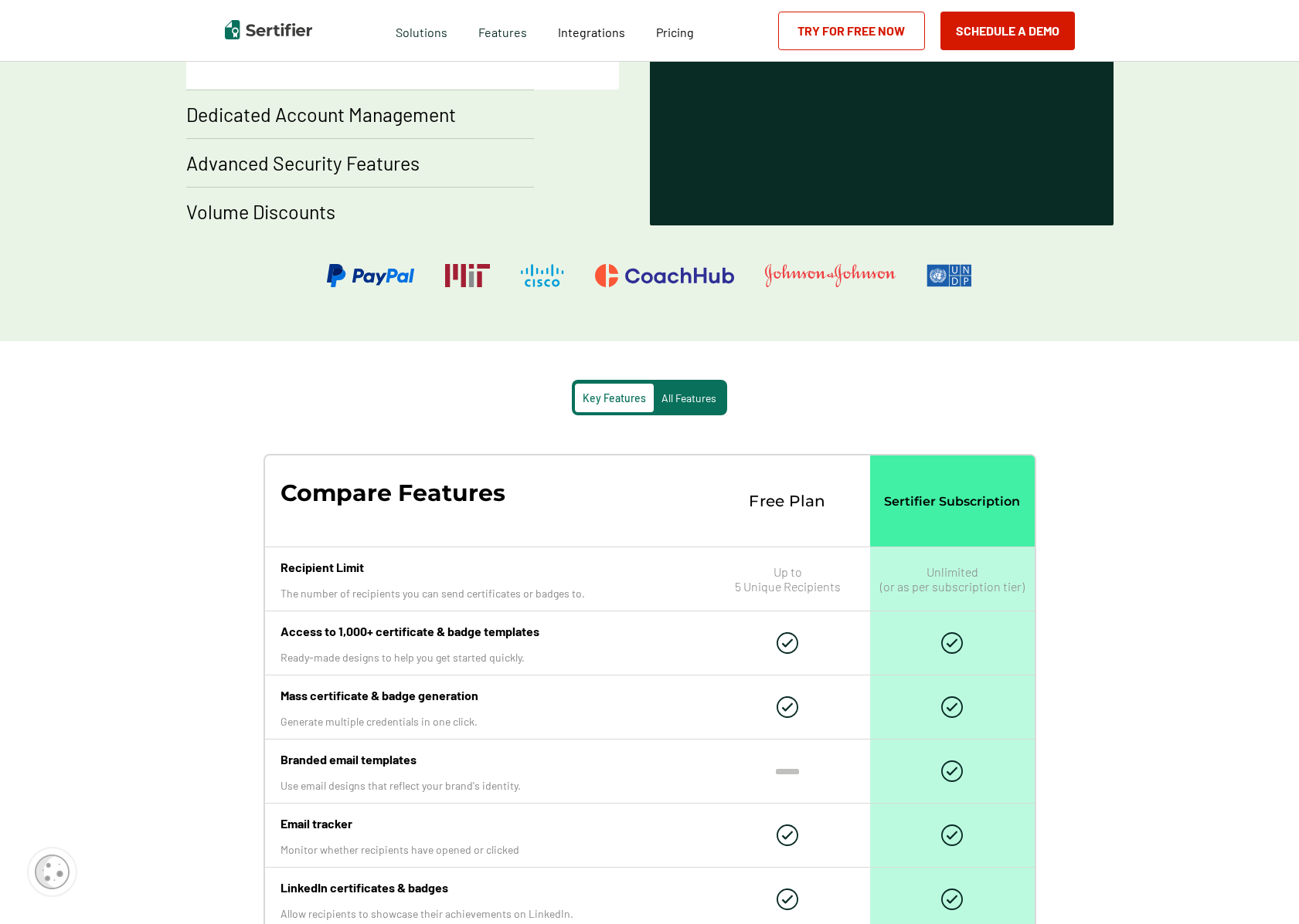
scroll to position [1493, 0]
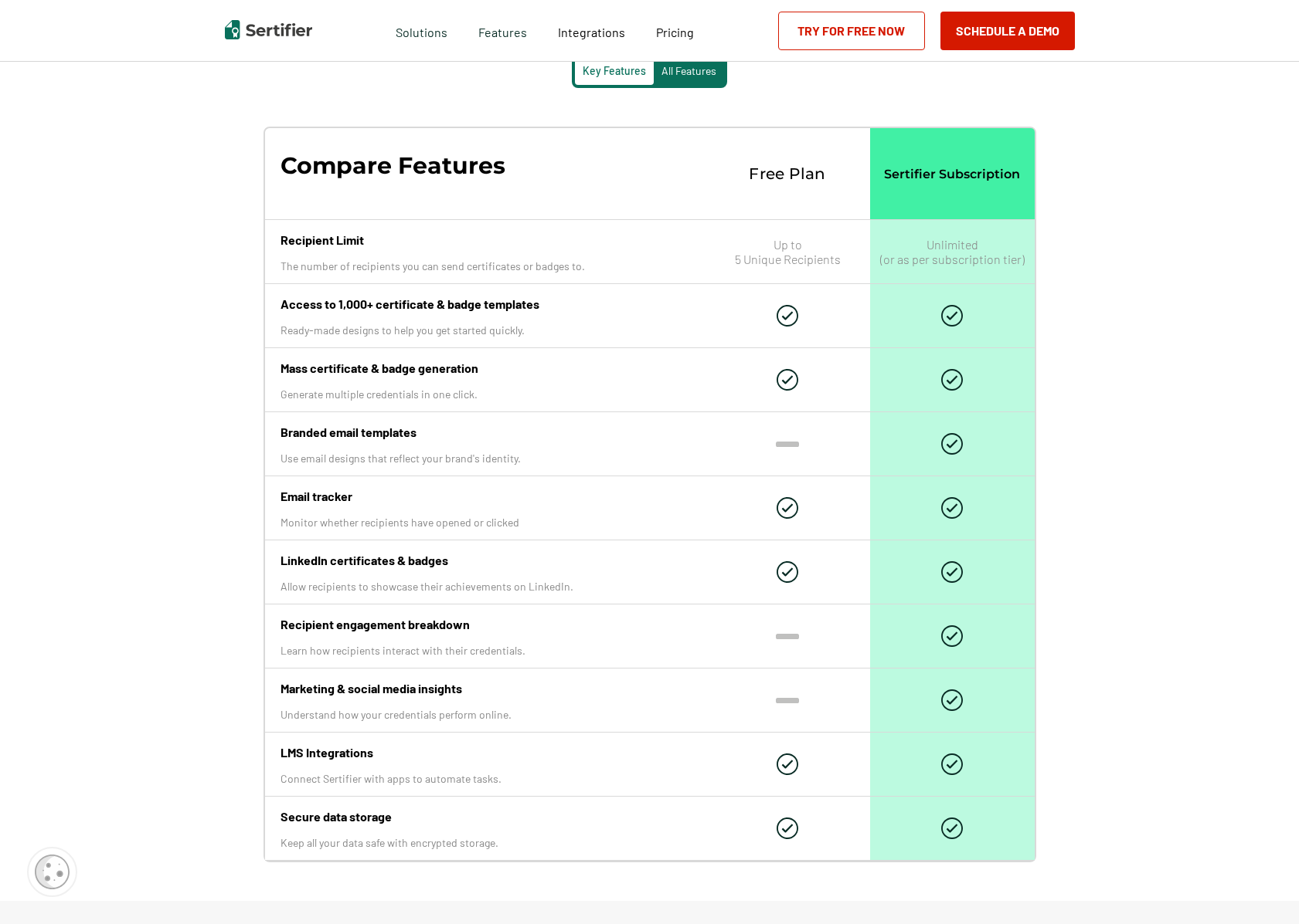
click at [519, 268] on p "The number of recipients you can send certificates or badges to." at bounding box center [485, 266] width 409 height 13
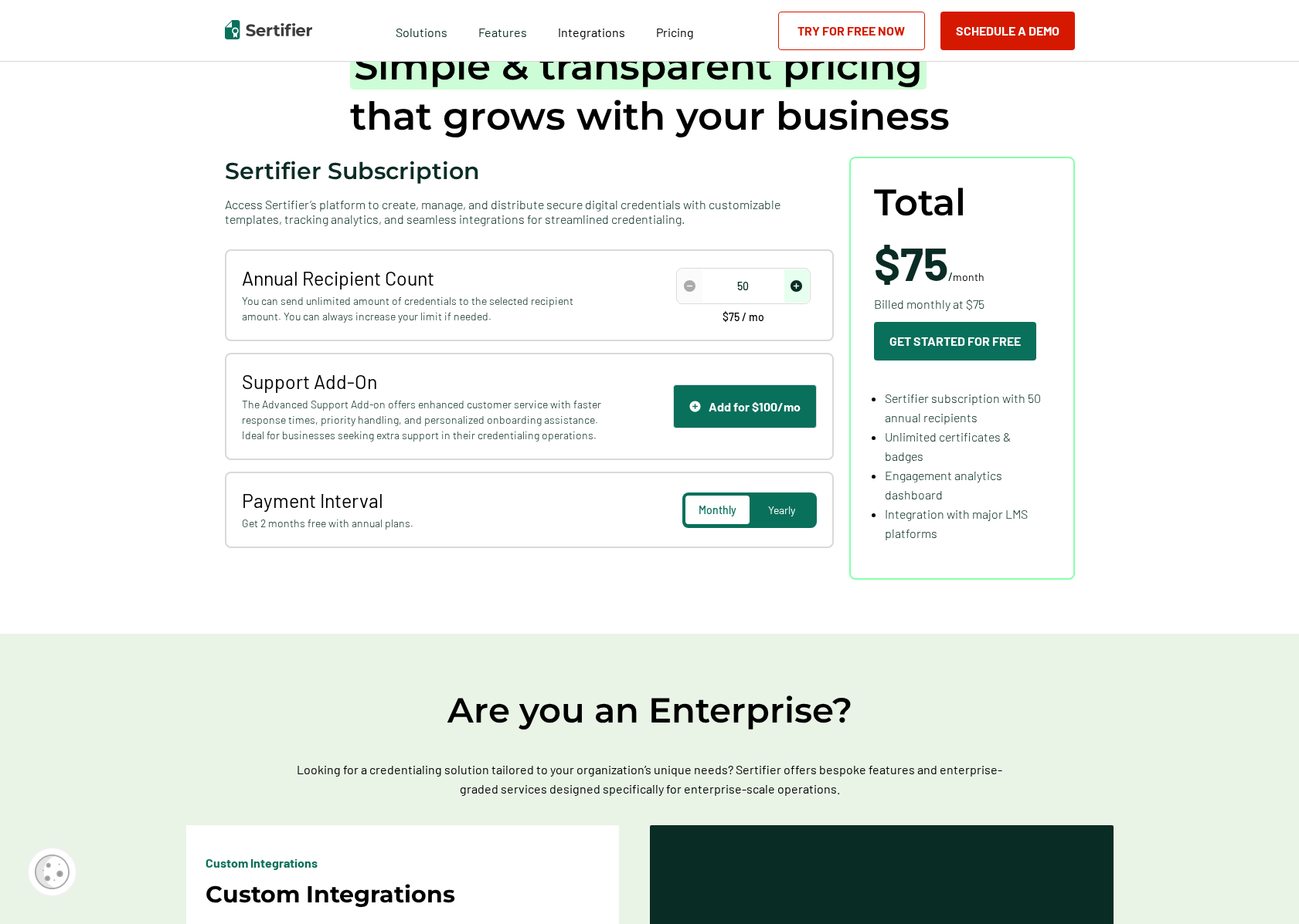
scroll to position [0, 0]
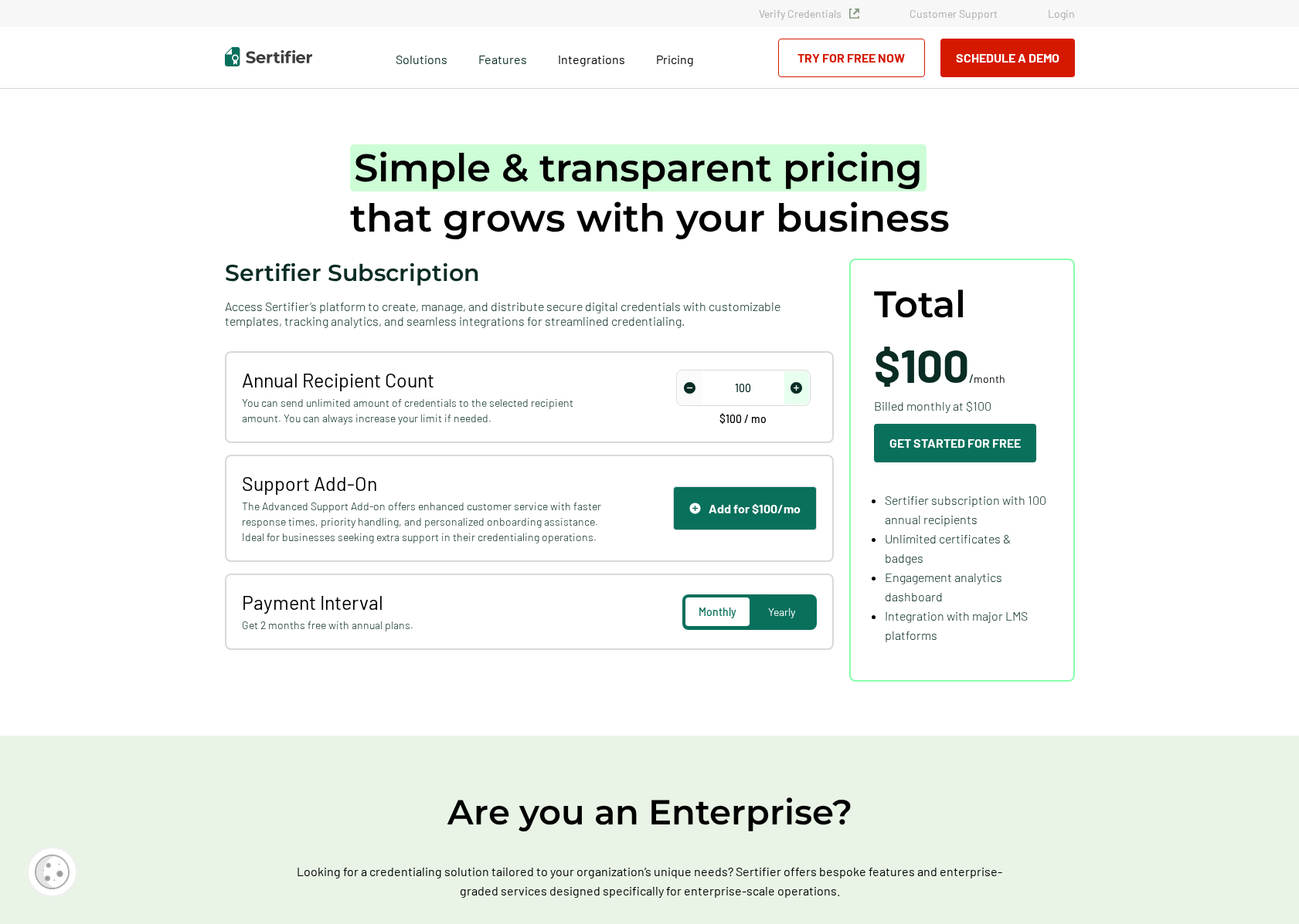
click at [801, 390] on img "increase number" at bounding box center [796, 388] width 12 height 12
type input "200"
click at [801, 390] on img "increase number" at bounding box center [796, 388] width 12 height 12
click at [871, 52] on link "Try for Free Now" at bounding box center [851, 58] width 146 height 39
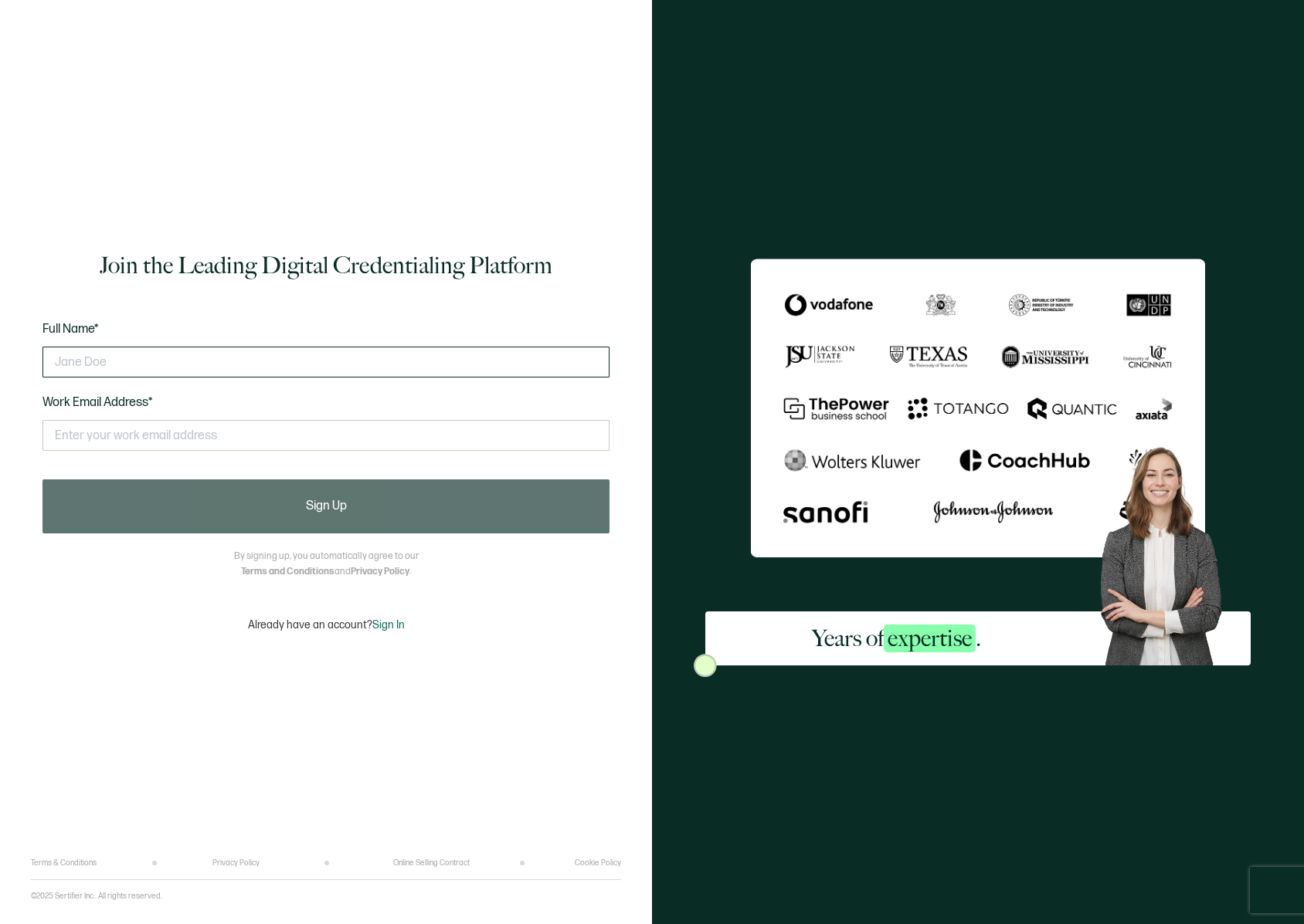
click at [109, 358] on input "text" at bounding box center [326, 362] width 567 height 31
type input "[PERSON_NAME][DOMAIN_NAME][EMAIL_ADDRESS][PERSON_NAME][DOMAIN_NAME]"
click at [62, 425] on input "text" at bounding box center [326, 435] width 567 height 31
drag, startPoint x: 210, startPoint y: 361, endPoint x: 38, endPoint y: 358, distance: 172.0
click at [38, 358] on div "Join the Leading Digital Credentialing Platform Full Name* [PERSON_NAME][DOMAIN…" at bounding box center [326, 441] width 590 height 836
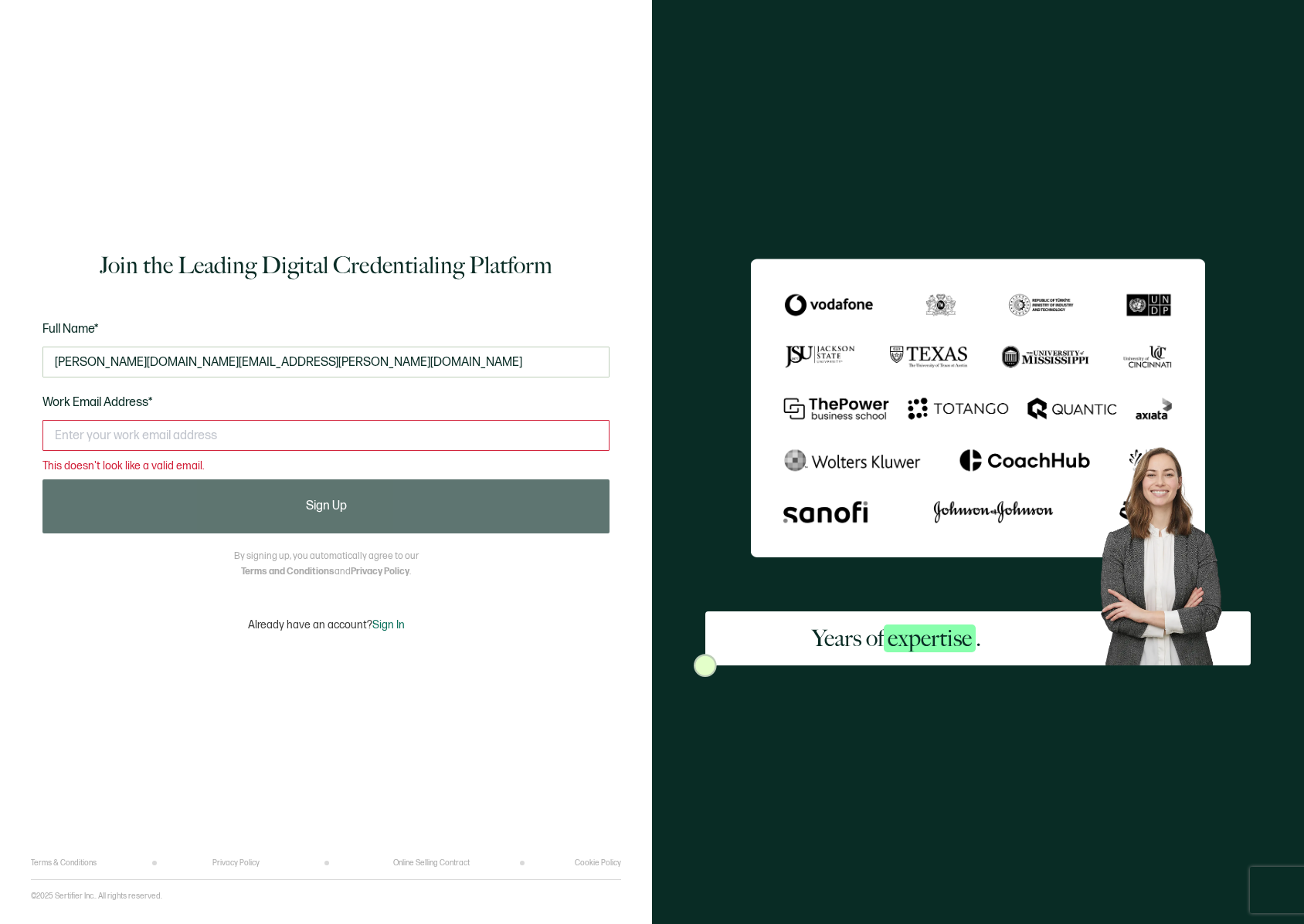
click at [53, 441] on input "text" at bounding box center [326, 435] width 567 height 31
paste input "[PERSON_NAME][DOMAIN_NAME][EMAIL_ADDRESS][PERSON_NAME][DOMAIN_NAME]"
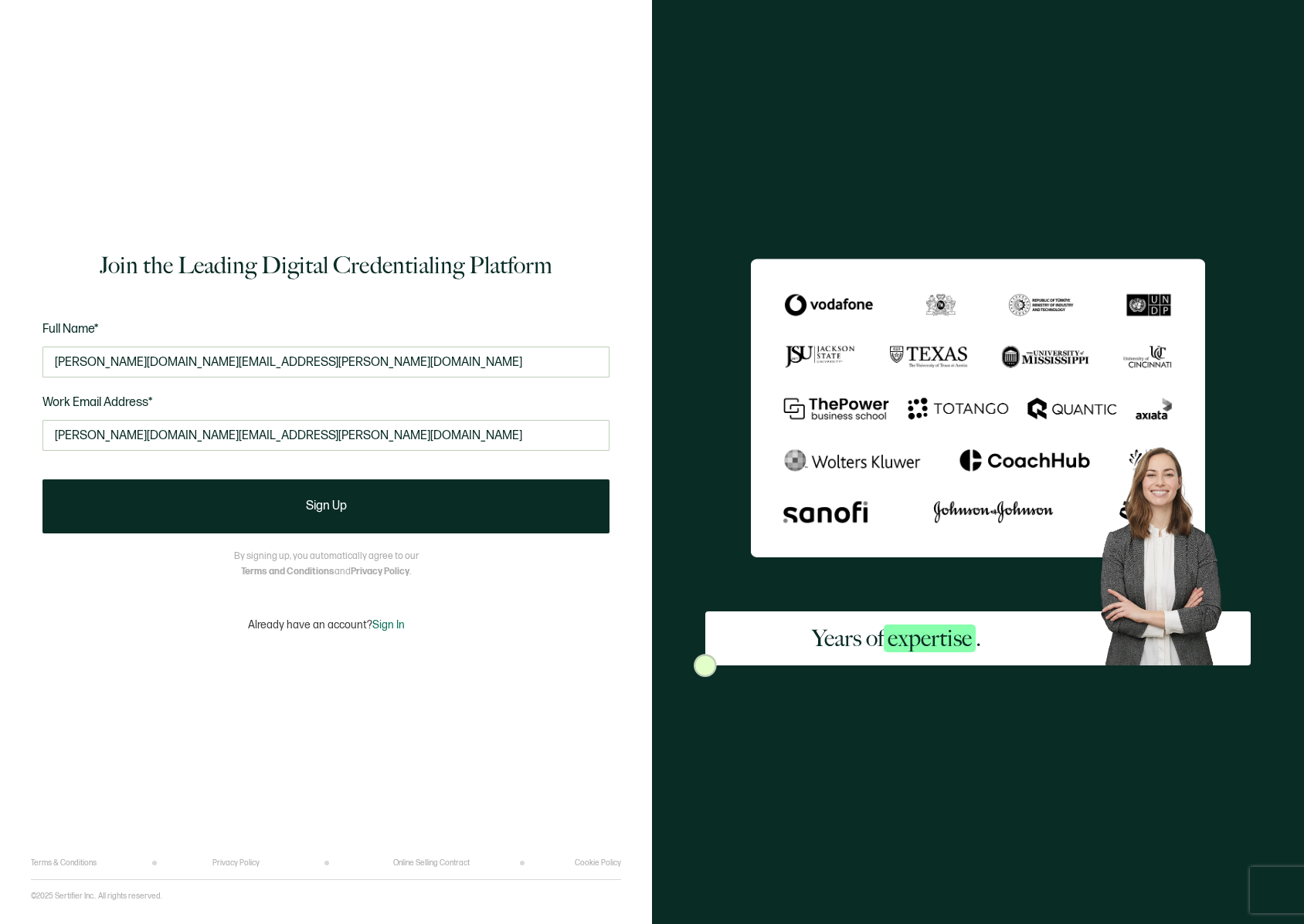
type input "[PERSON_NAME][DOMAIN_NAME][EMAIL_ADDRESS][PERSON_NAME][DOMAIN_NAME]"
click at [164, 593] on div "Join the Leading Digital Credentialing Platform Full Name* [PERSON_NAME][DOMAIN…" at bounding box center [326, 441] width 590 height 836
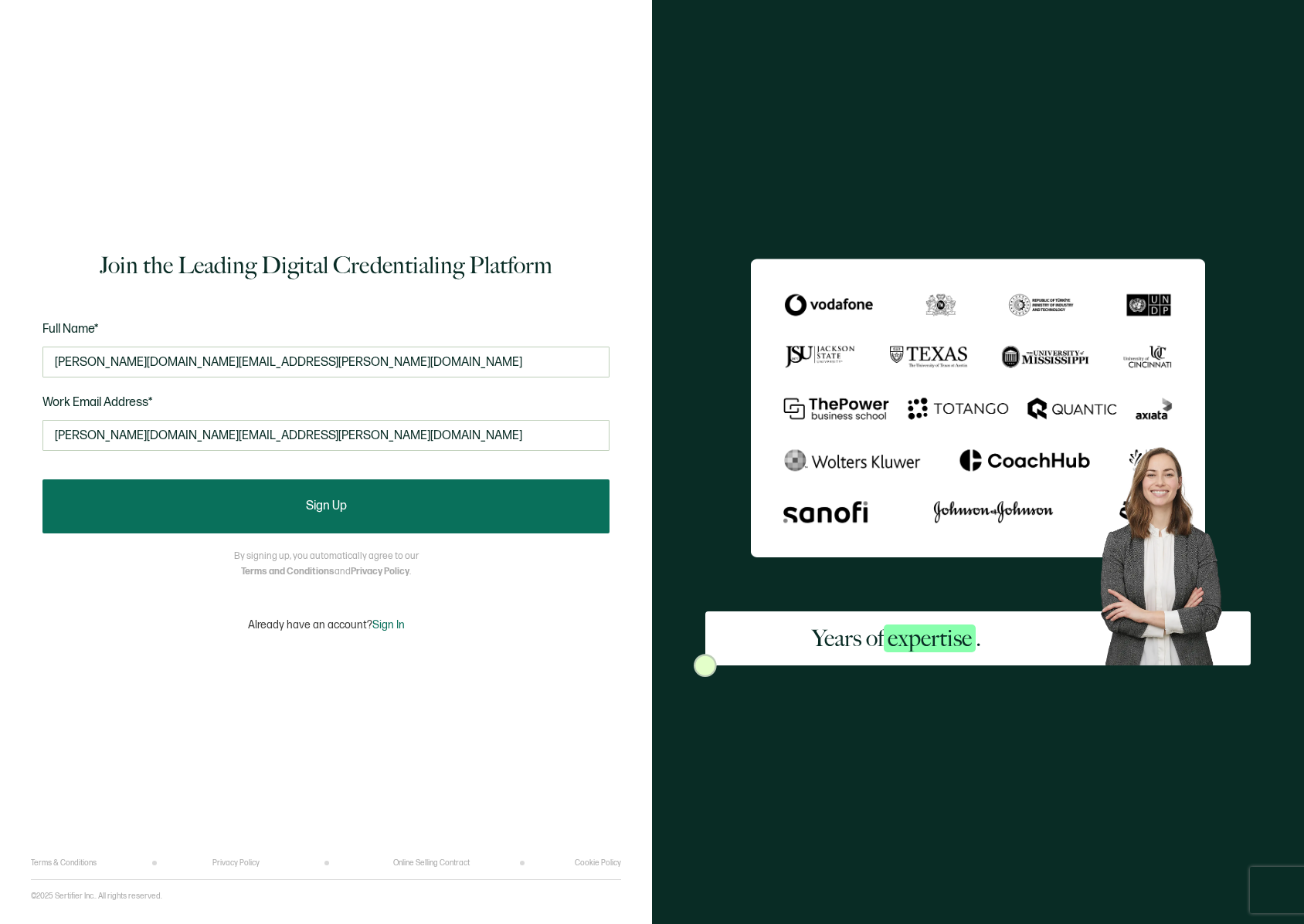
click at [334, 506] on span "Sign Up" at bounding box center [326, 507] width 41 height 13
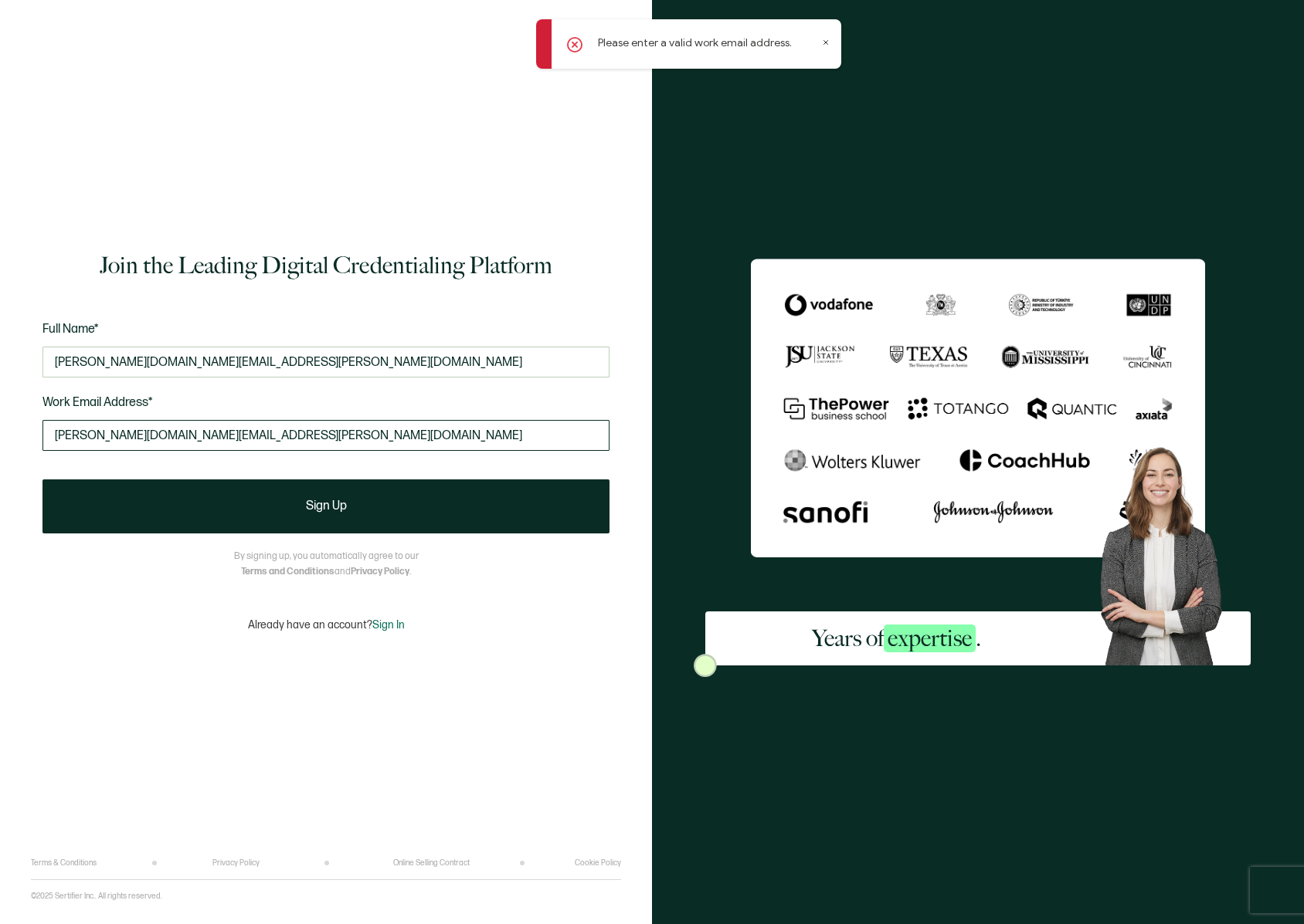
click at [202, 440] on input "[PERSON_NAME][DOMAIN_NAME][EMAIL_ADDRESS][PERSON_NAME][DOMAIN_NAME]" at bounding box center [326, 435] width 567 height 31
click at [825, 42] on icon at bounding box center [826, 43] width 4 height 4
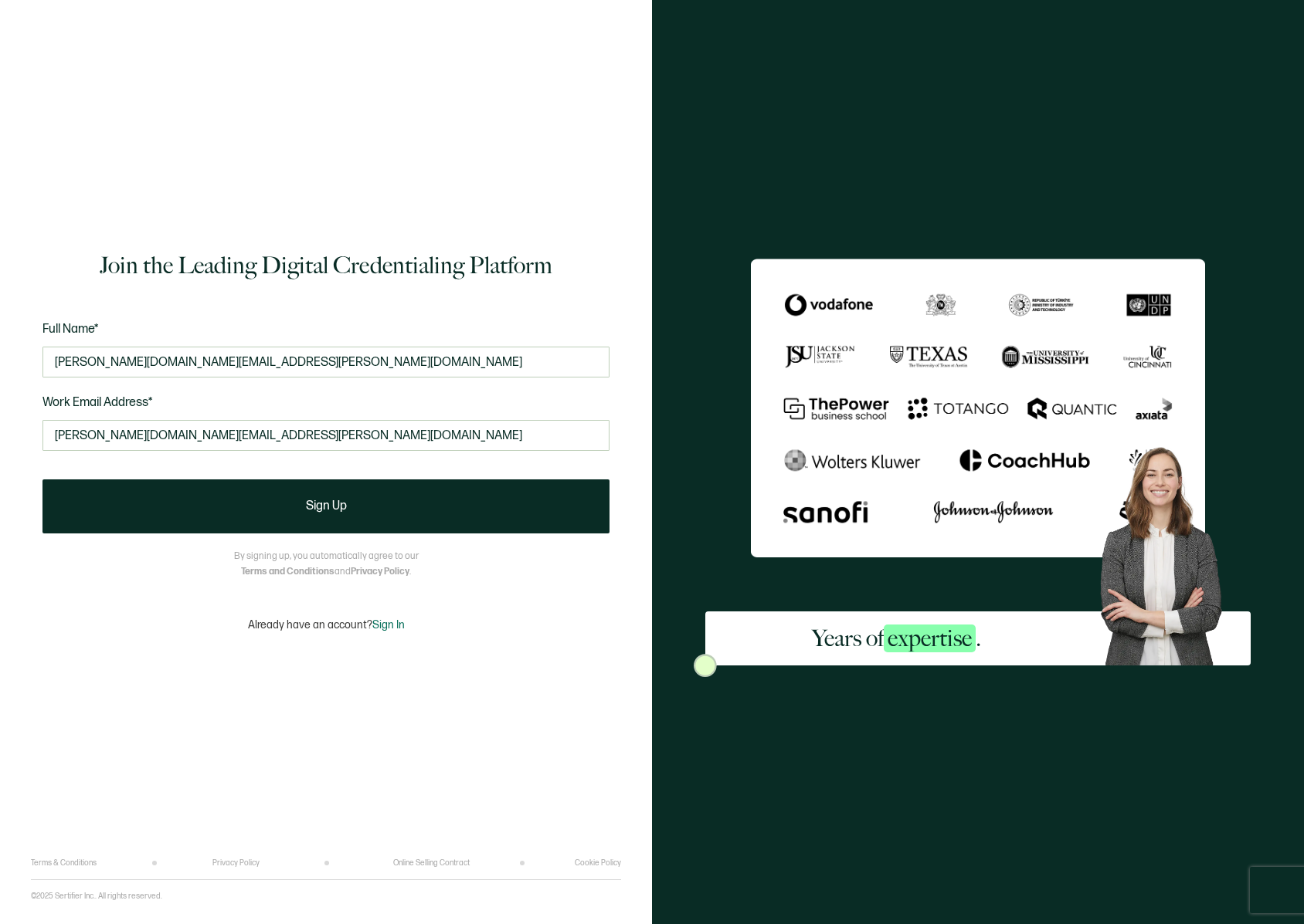
drag, startPoint x: 210, startPoint y: 436, endPoint x: 12, endPoint y: 433, distance: 198.0
click at [12, 433] on div "Join the Leading Digital Credentialing Platform Full Name* [PERSON_NAME][DOMAIN…" at bounding box center [326, 462] width 652 height 924
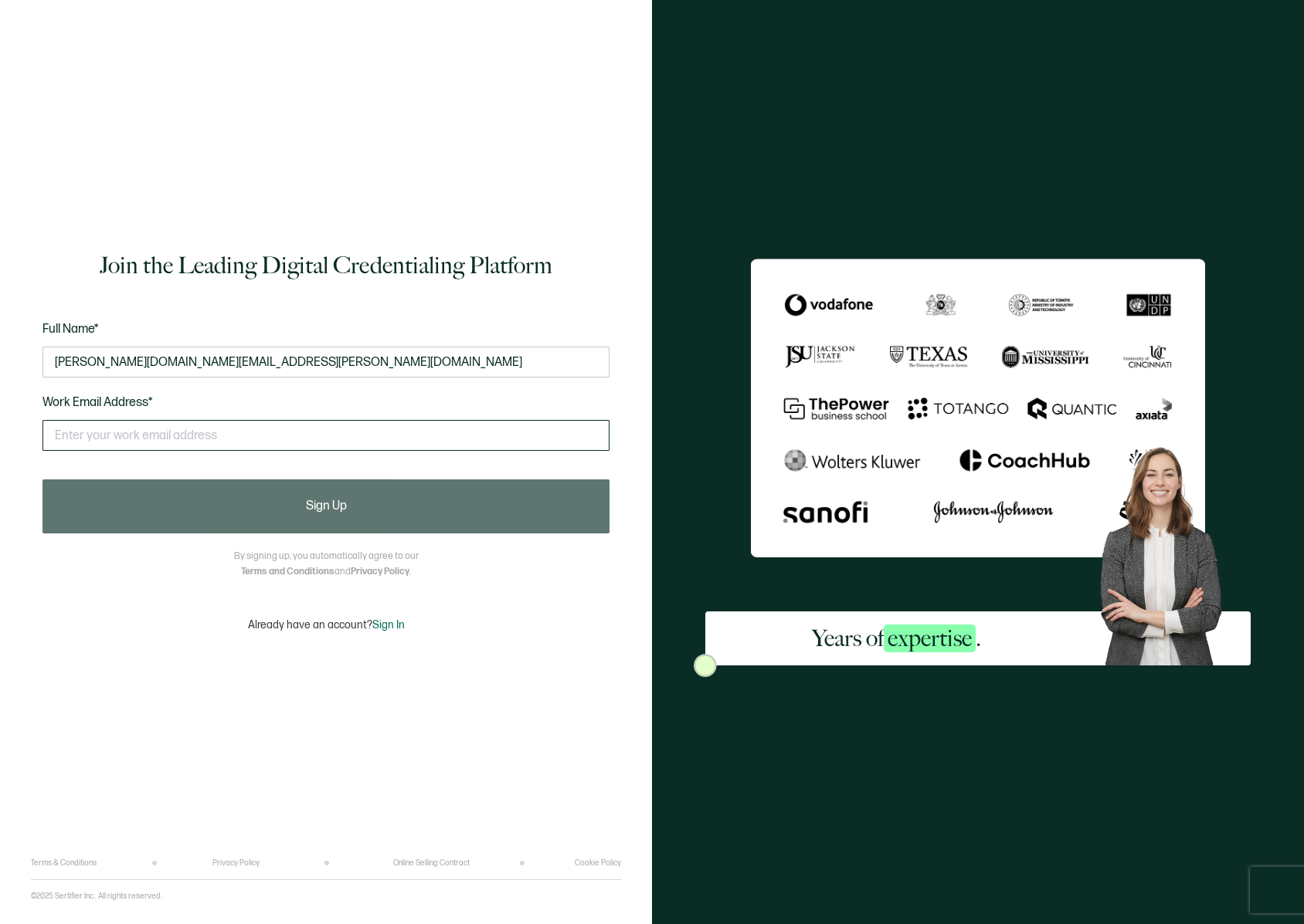
click at [77, 434] on input "text" at bounding box center [326, 435] width 567 height 31
click at [82, 437] on input "text" at bounding box center [326, 435] width 567 height 31
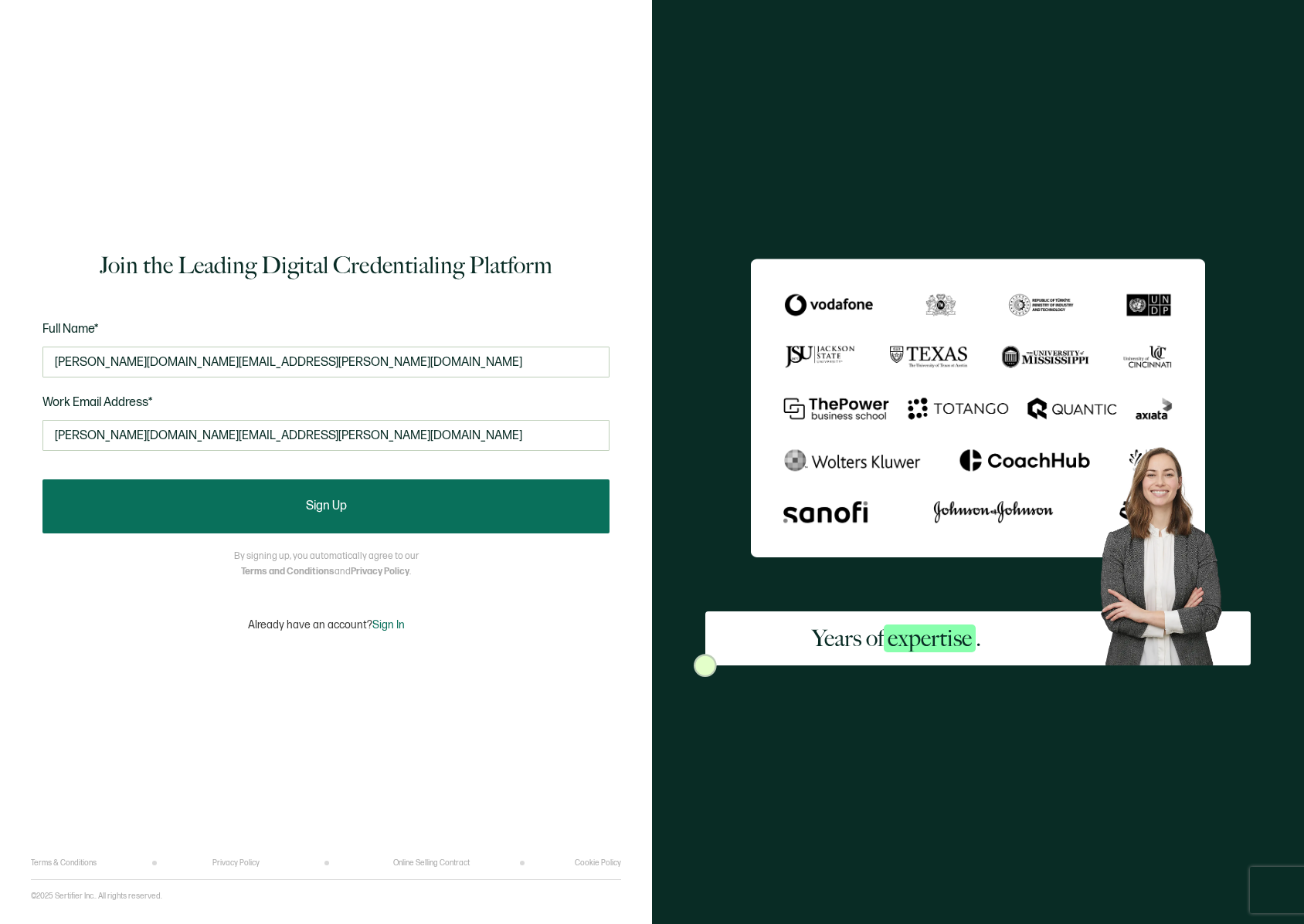
type input "[PERSON_NAME][DOMAIN_NAME][EMAIL_ADDRESS][PERSON_NAME][DOMAIN_NAME]"
click at [183, 505] on button "Sign Up" at bounding box center [326, 507] width 567 height 54
